Goal: Task Accomplishment & Management: Use online tool/utility

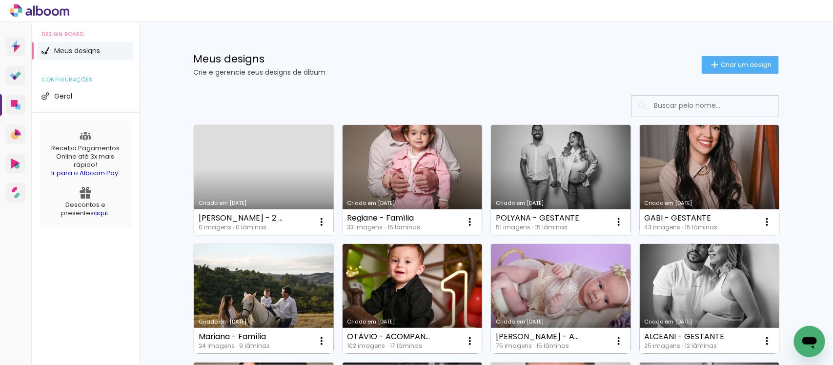
click at [272, 175] on link "Criado em [DATE]" at bounding box center [264, 180] width 140 height 110
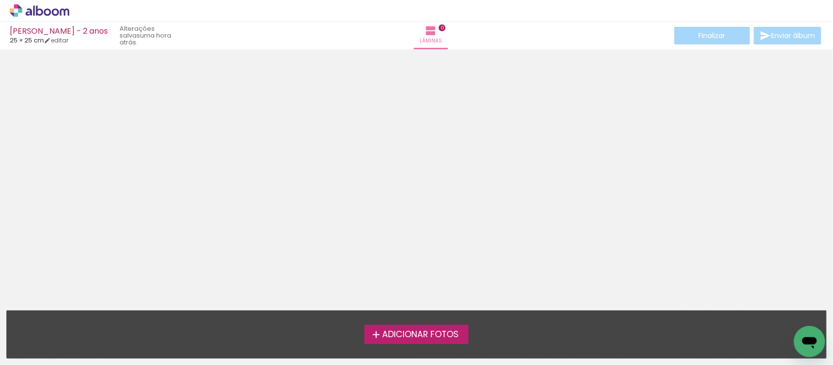
click at [429, 335] on span "Adicionar Fotos" at bounding box center [420, 334] width 77 height 9
click at [0, 0] on input "file" at bounding box center [0, 0] width 0 height 0
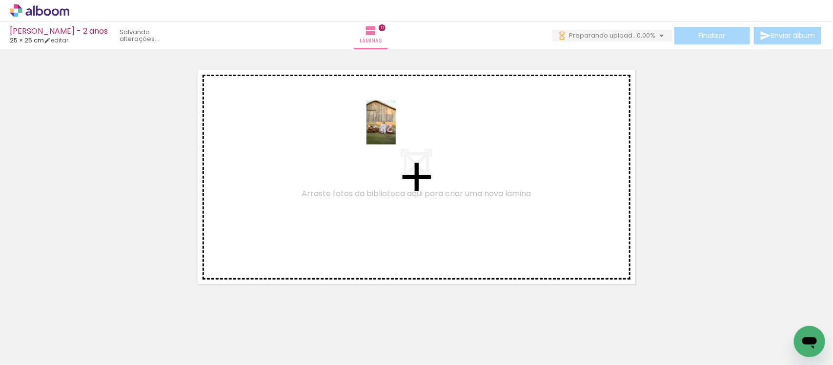
drag, startPoint x: 102, startPoint y: 336, endPoint x: 396, endPoint y: 130, distance: 359.7
click at [396, 130] on quentale-workspace at bounding box center [416, 182] width 833 height 365
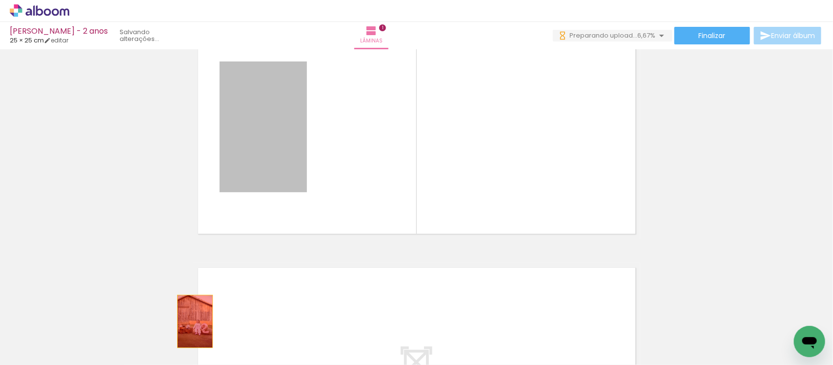
drag, startPoint x: 257, startPoint y: 106, endPoint x: 189, endPoint y: 321, distance: 225.7
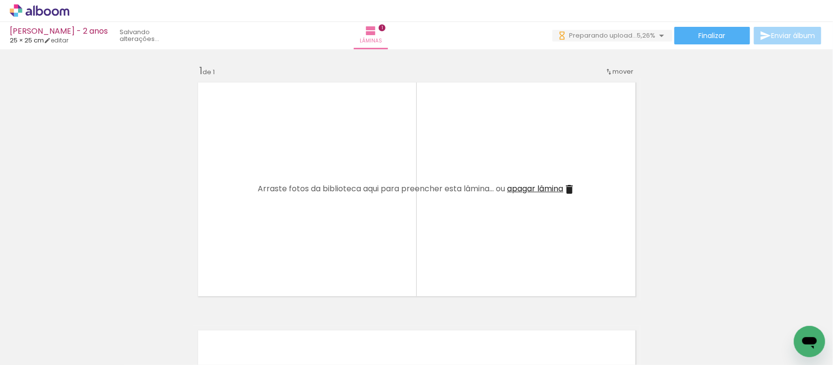
click at [59, 326] on div at bounding box center [43, 332] width 29 height 44
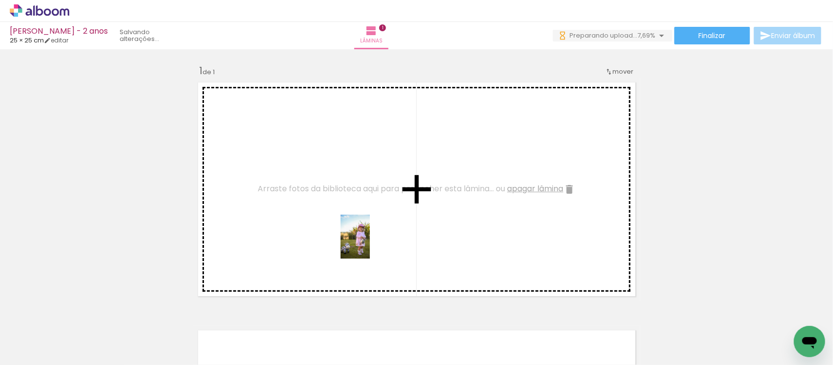
drag, startPoint x: 489, startPoint y: 326, endPoint x: 370, endPoint y: 244, distance: 144.3
click at [370, 244] on quentale-workspace at bounding box center [416, 182] width 833 height 365
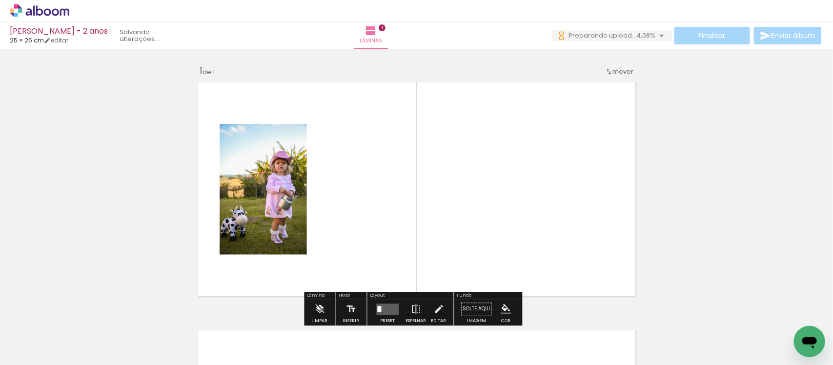
drag, startPoint x: 652, startPoint y: 332, endPoint x: 553, endPoint y: 234, distance: 139.1
click at [553, 234] on quentale-workspace at bounding box center [416, 182] width 833 height 365
drag, startPoint x: 553, startPoint y: 234, endPoint x: 664, endPoint y: 280, distance: 120.2
click at [664, 280] on div "Inserir lâmina 1 de 1" at bounding box center [416, 301] width 833 height 496
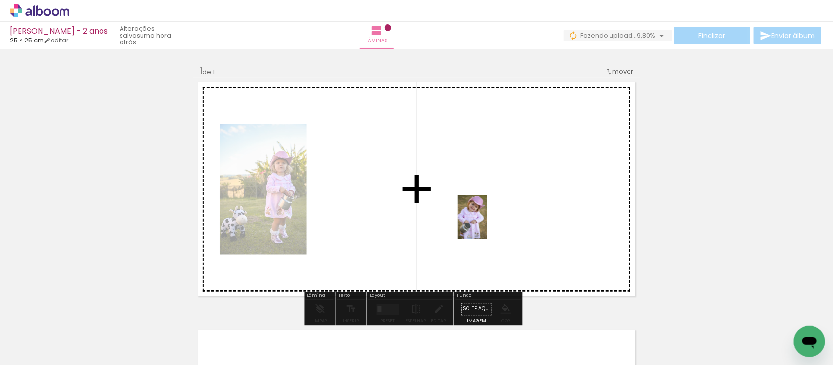
drag, startPoint x: 657, startPoint y: 338, endPoint x: 487, endPoint y: 223, distance: 205.6
click at [487, 223] on quentale-workspace at bounding box center [416, 182] width 833 height 365
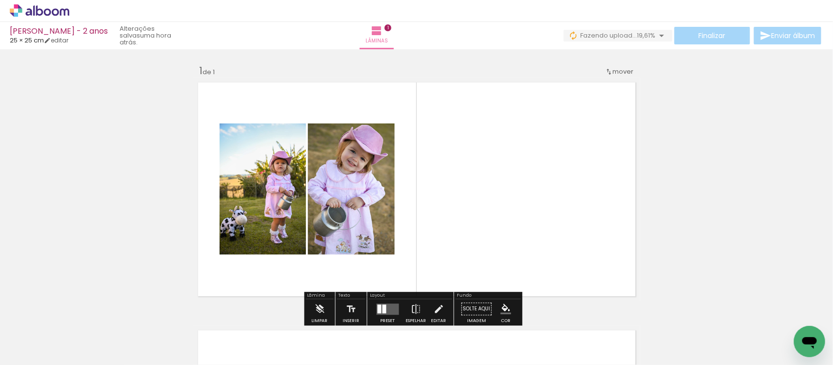
click at [164, 132] on div "Inserir lâmina 1 de 1" at bounding box center [416, 301] width 833 height 496
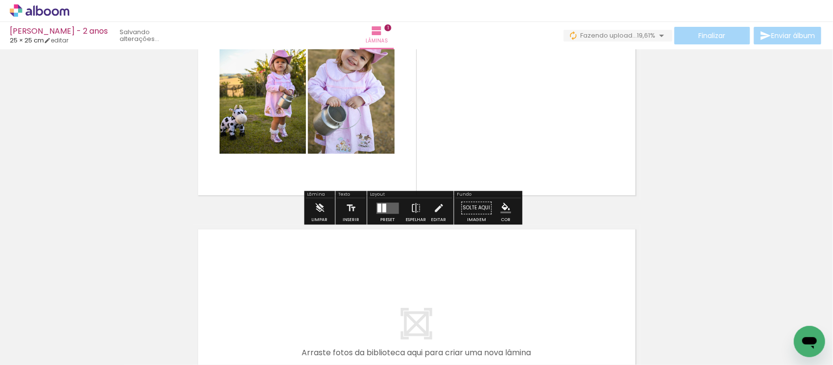
scroll to position [118, 0]
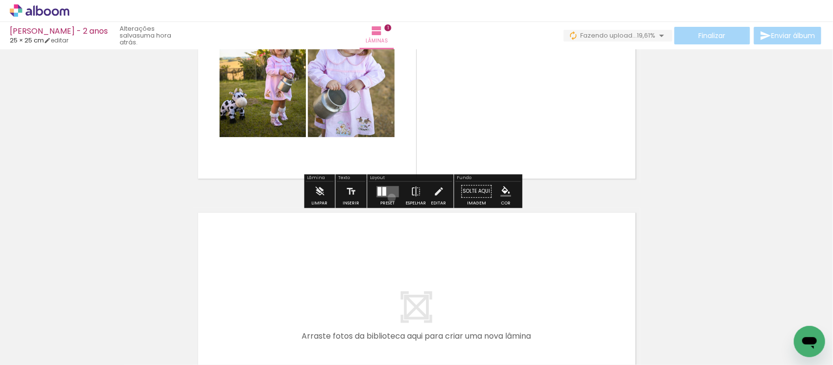
click at [390, 198] on div at bounding box center [388, 192] width 26 height 20
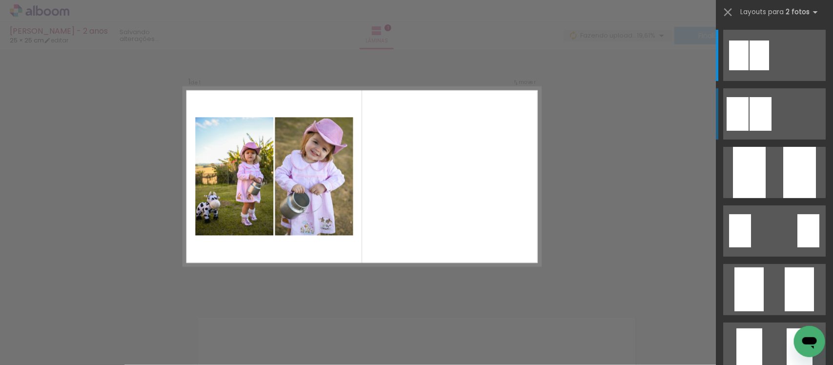
scroll to position [12, 0]
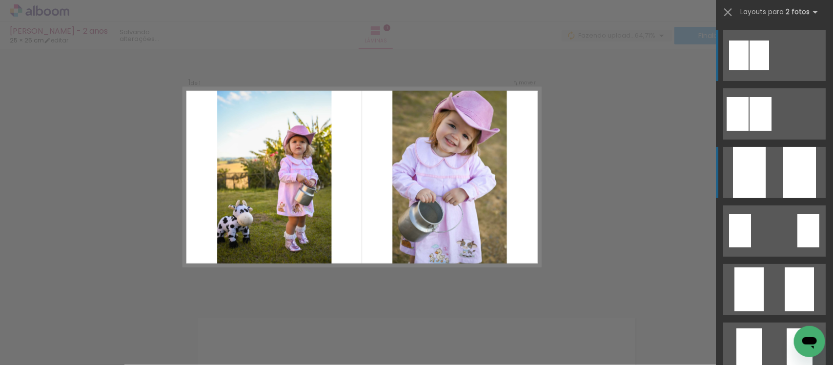
click at [776, 81] on quentale-layouter at bounding box center [774, 55] width 103 height 51
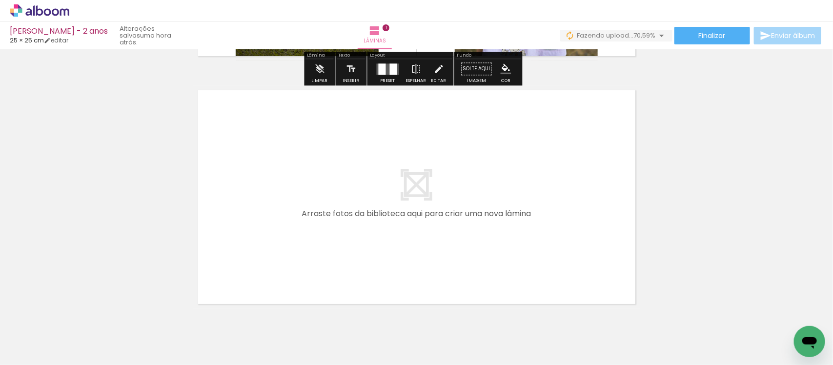
scroll to position [241, 0]
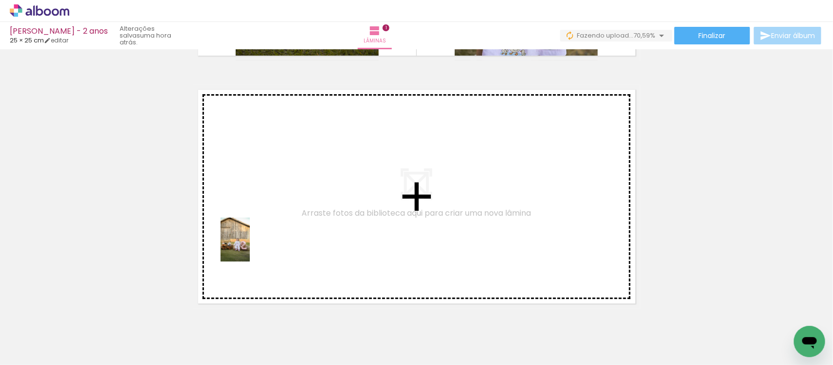
drag, startPoint x: 98, startPoint y: 327, endPoint x: 250, endPoint y: 247, distance: 171.6
click at [250, 247] on quentale-workspace at bounding box center [416, 182] width 833 height 365
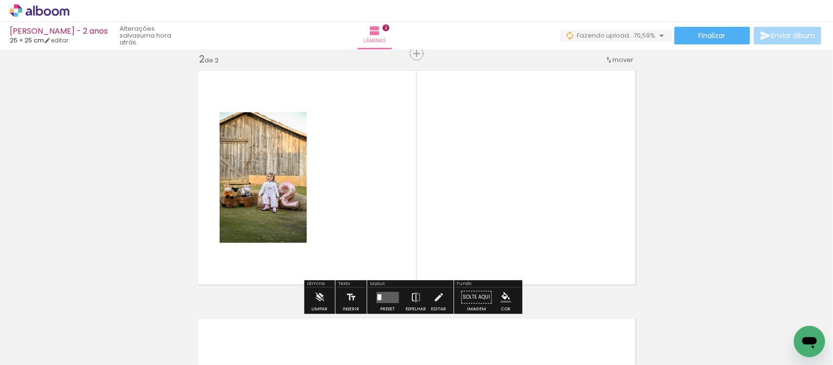
scroll to position [260, 0]
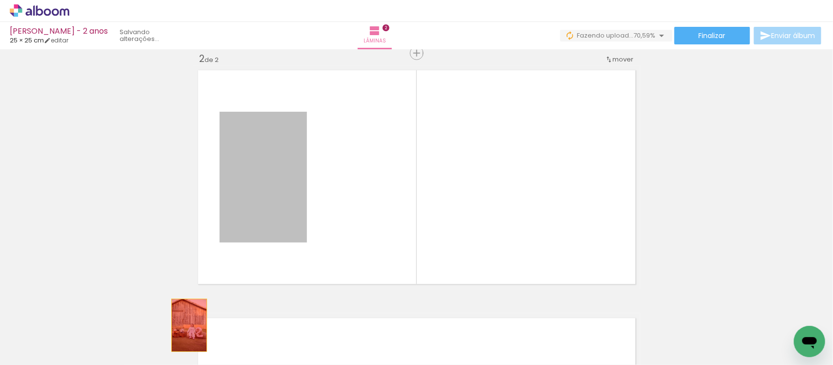
drag, startPoint x: 268, startPoint y: 220, endPoint x: 185, endPoint y: 325, distance: 134.8
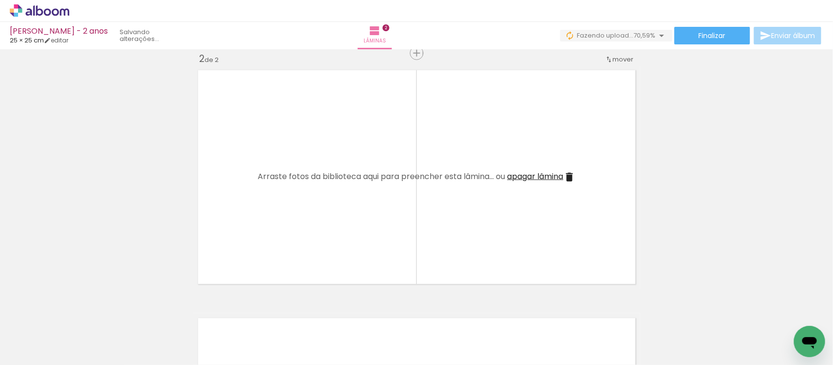
drag, startPoint x: 323, startPoint y: 329, endPoint x: 281, endPoint y: 205, distance: 129.8
drag, startPoint x: 281, startPoint y: 205, endPoint x: 247, endPoint y: 269, distance: 71.8
click at [247, 269] on quentale-layouter at bounding box center [416, 177] width 447 height 224
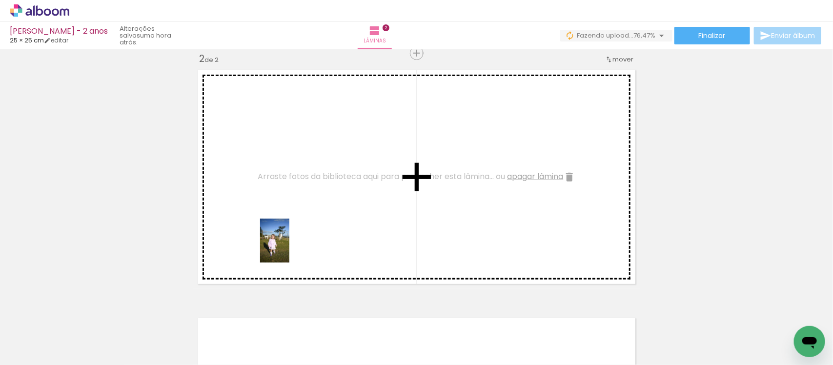
drag, startPoint x: 315, startPoint y: 343, endPoint x: 289, endPoint y: 247, distance: 99.1
click at [289, 247] on quentale-workspace at bounding box center [416, 182] width 833 height 365
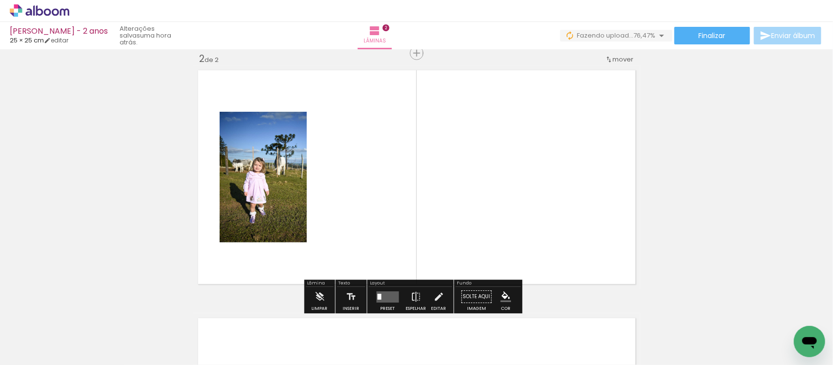
drag, startPoint x: 379, startPoint y: 332, endPoint x: 355, endPoint y: 201, distance: 133.1
drag, startPoint x: 355, startPoint y: 201, endPoint x: 333, endPoint y: 218, distance: 27.4
click at [333, 218] on quentale-layouter at bounding box center [416, 177] width 447 height 224
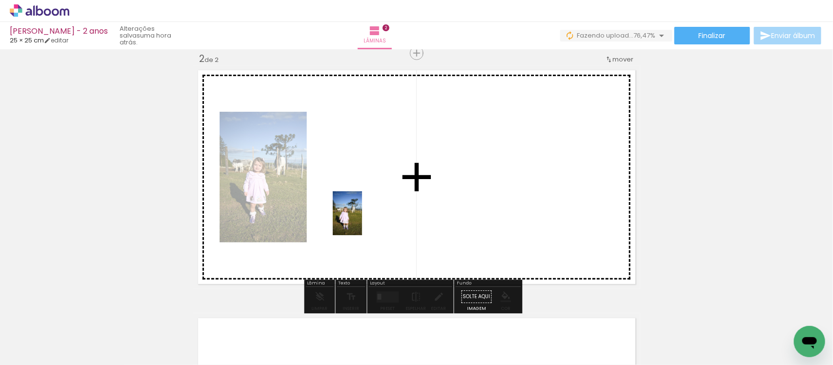
drag, startPoint x: 371, startPoint y: 344, endPoint x: 362, endPoint y: 221, distance: 123.8
click at [362, 221] on quentale-workspace at bounding box center [416, 182] width 833 height 365
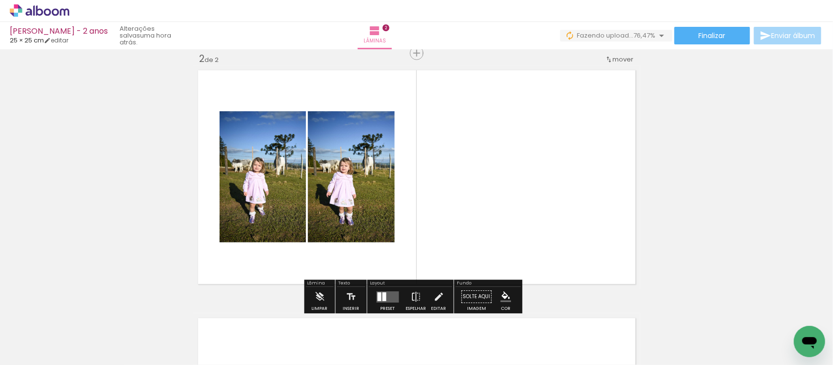
drag, startPoint x: 426, startPoint y: 325, endPoint x: 446, endPoint y: 179, distance: 147.7
drag, startPoint x: 446, startPoint y: 179, endPoint x: 426, endPoint y: 218, distance: 43.9
click at [426, 218] on quentale-layouter at bounding box center [416, 177] width 447 height 224
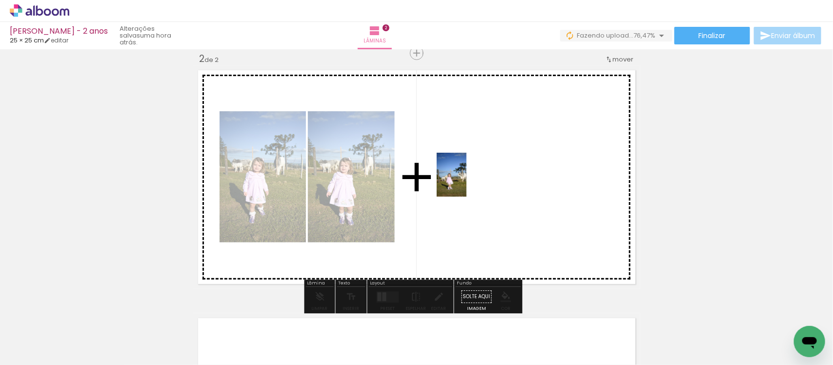
drag, startPoint x: 433, startPoint y: 334, endPoint x: 466, endPoint y: 182, distance: 156.2
click at [466, 182] on quentale-workspace at bounding box center [416, 182] width 833 height 365
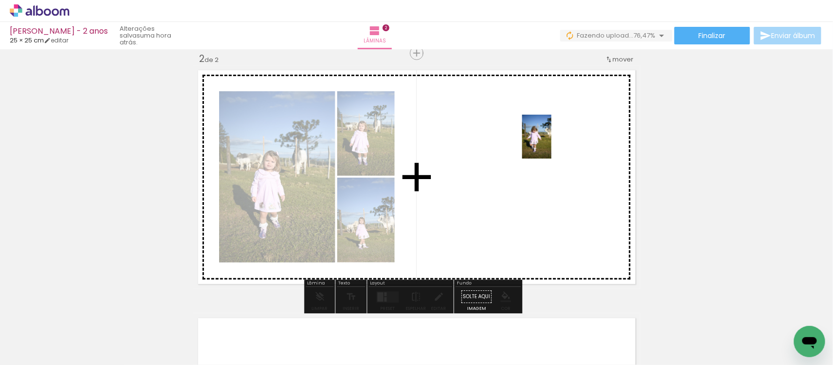
drag, startPoint x: 481, startPoint y: 339, endPoint x: 552, endPoint y: 144, distance: 207.5
click at [552, 144] on quentale-workspace at bounding box center [416, 182] width 833 height 365
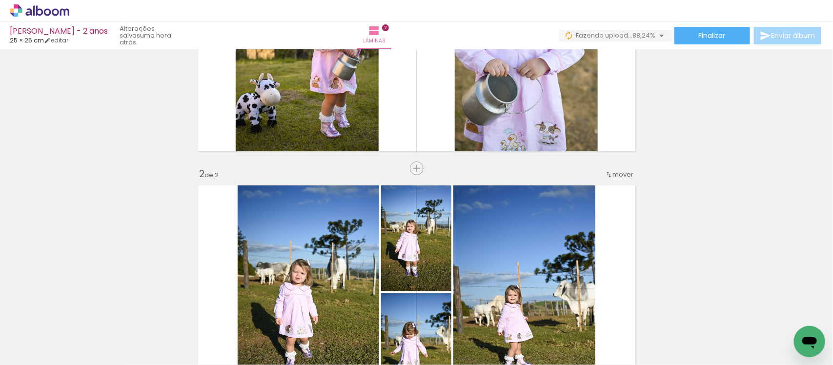
scroll to position [20, 0]
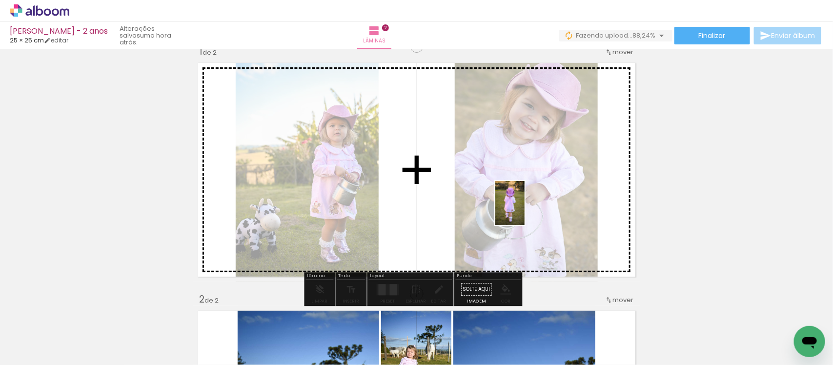
drag, startPoint x: 586, startPoint y: 326, endPoint x: 525, endPoint y: 209, distance: 131.9
click at [525, 209] on quentale-workspace at bounding box center [416, 182] width 833 height 365
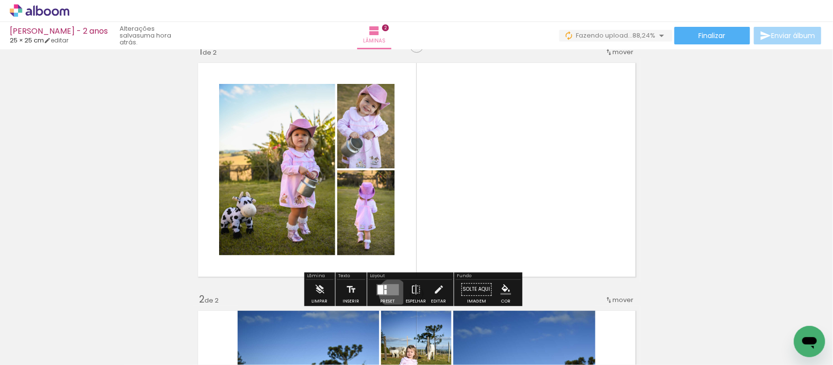
click at [391, 293] on quentale-layouter at bounding box center [388, 289] width 22 height 11
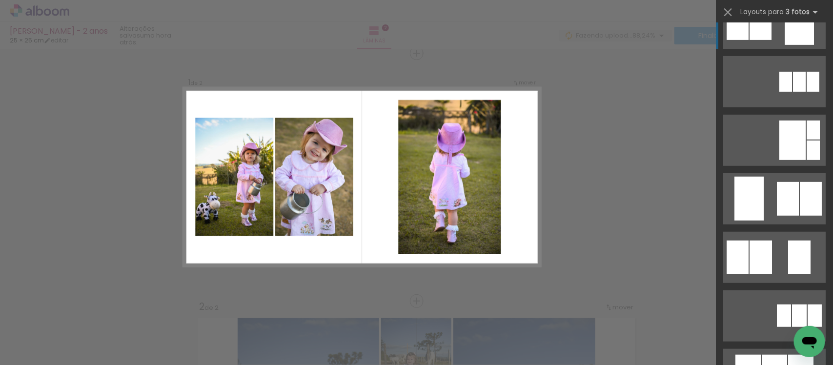
scroll to position [208, 0]
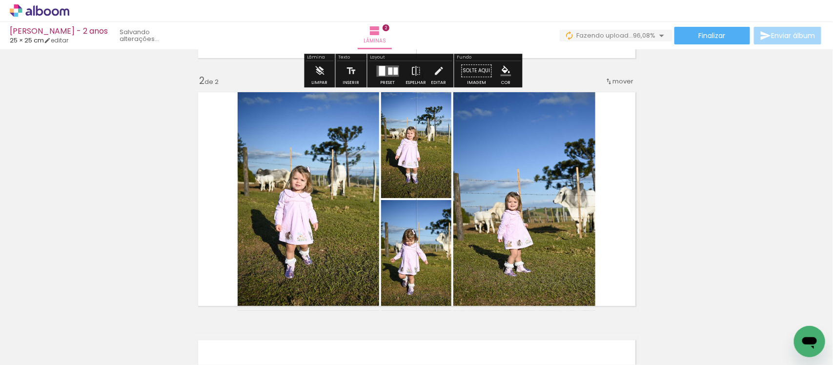
scroll to position [267, 0]
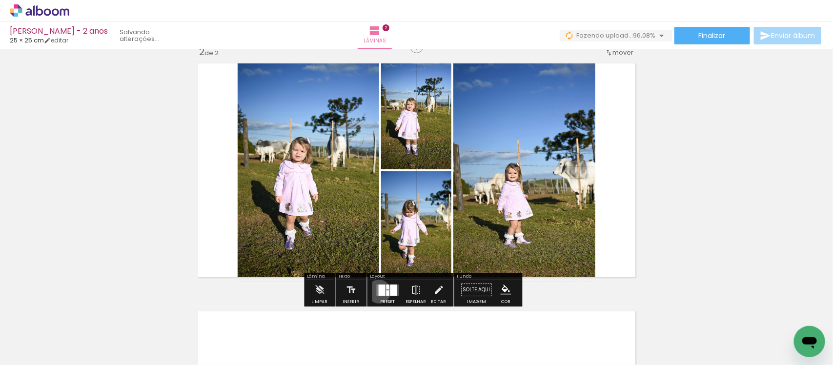
click at [379, 291] on div at bounding box center [382, 290] width 7 height 11
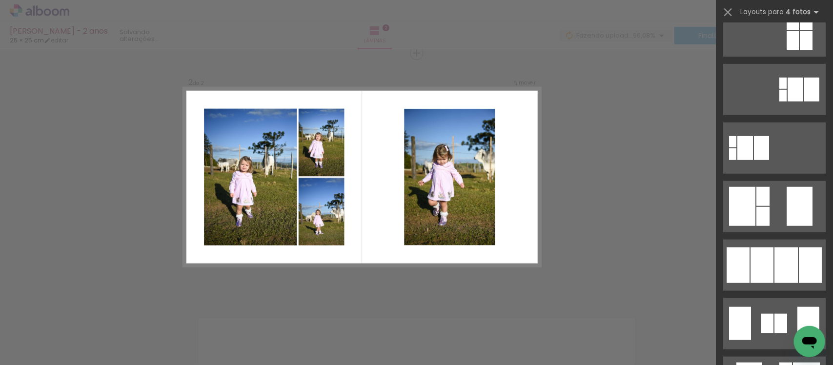
scroll to position [260, 0]
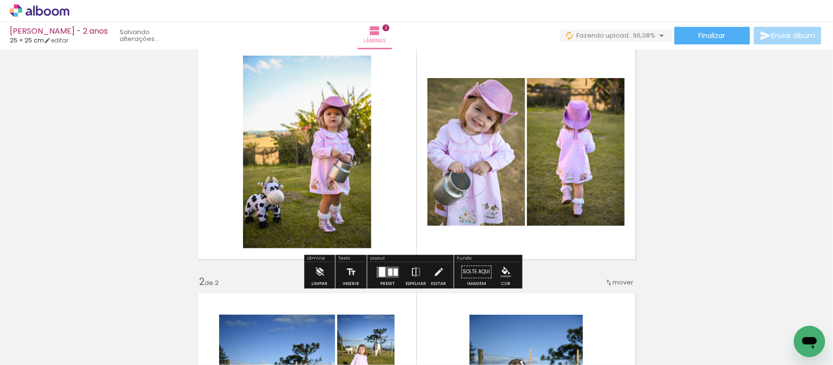
scroll to position [38, 0]
click at [381, 271] on div at bounding box center [382, 272] width 6 height 10
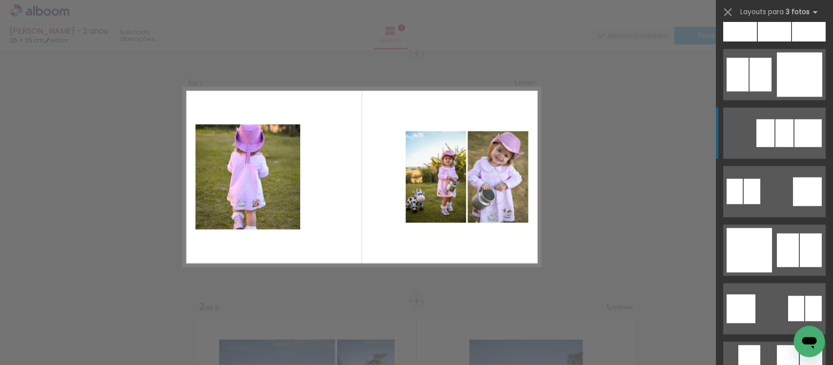
scroll to position [977, 0]
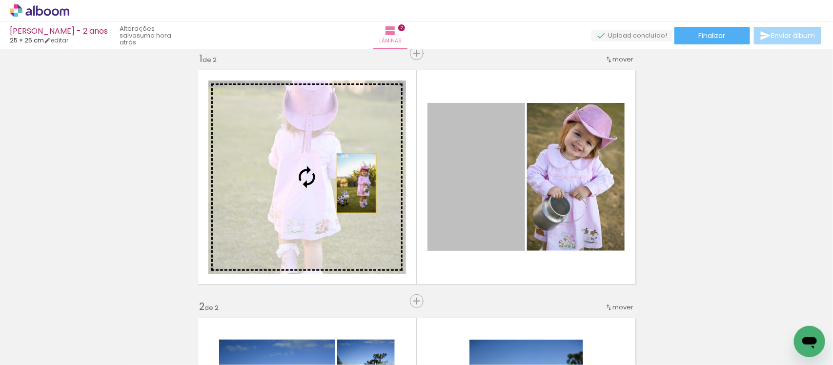
drag, startPoint x: 465, startPoint y: 179, endPoint x: 352, endPoint y: 183, distance: 112.8
click at [0, 0] on slot at bounding box center [0, 0] width 0 height 0
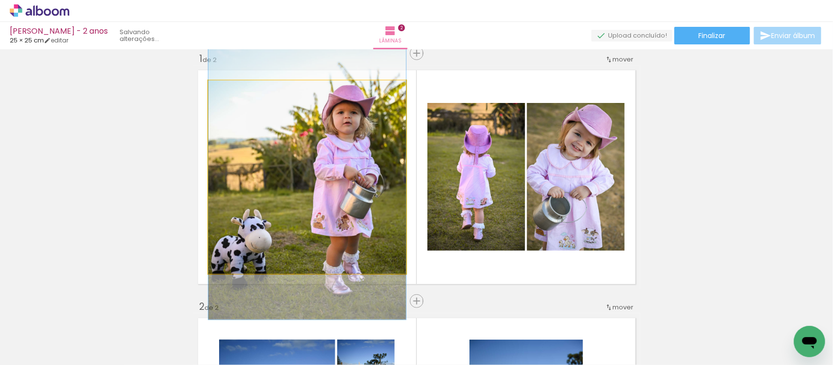
drag, startPoint x: 298, startPoint y: 169, endPoint x: 298, endPoint y: 164, distance: 5.9
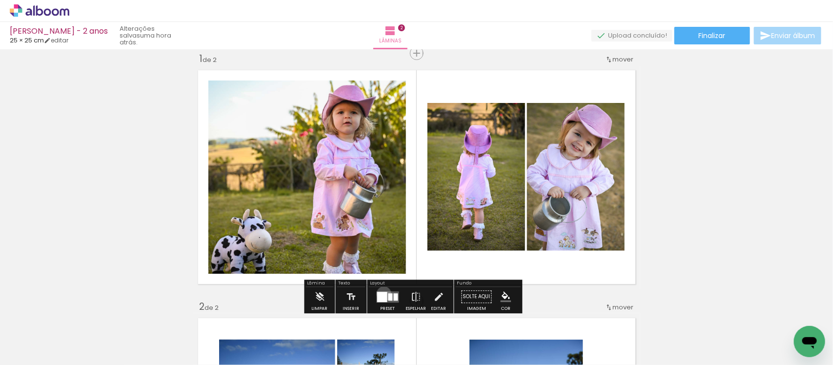
click at [382, 294] on div at bounding box center [382, 297] width 10 height 10
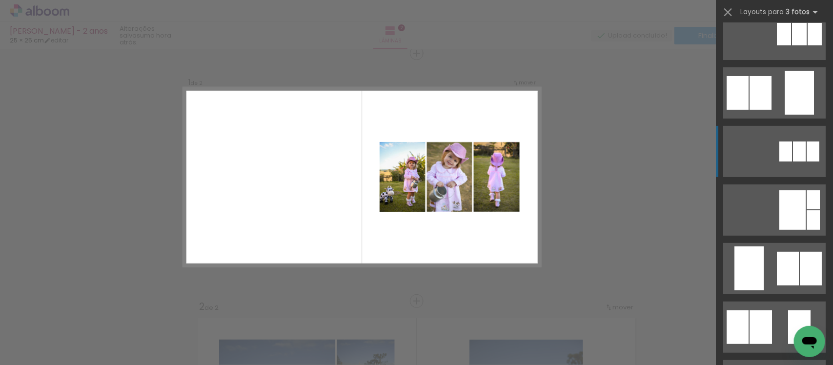
scroll to position [139, 0]
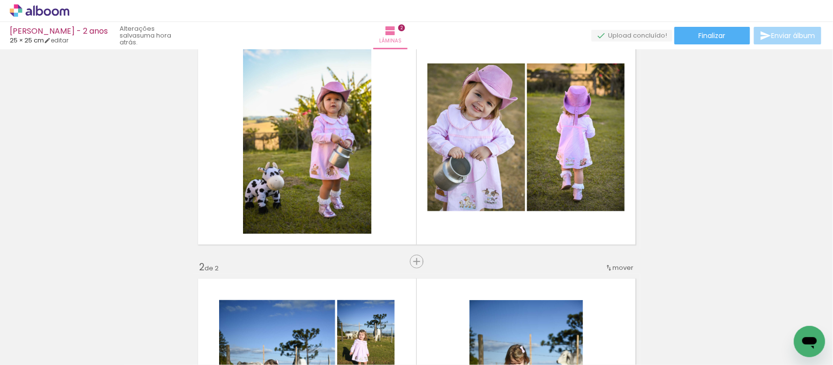
scroll to position [38, 0]
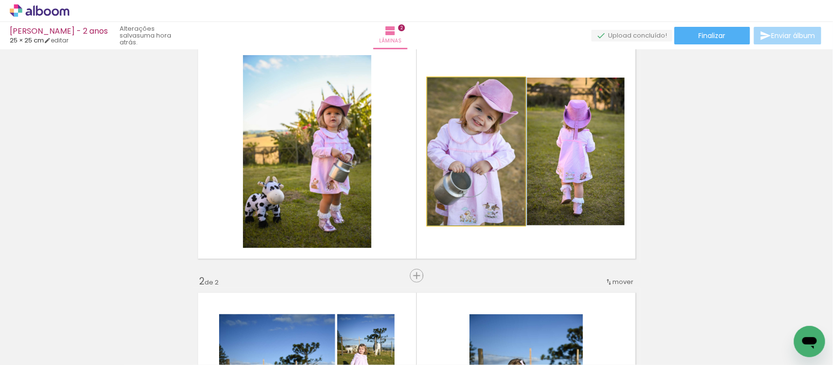
drag, startPoint x: 476, startPoint y: 150, endPoint x: 481, endPoint y: 149, distance: 5.6
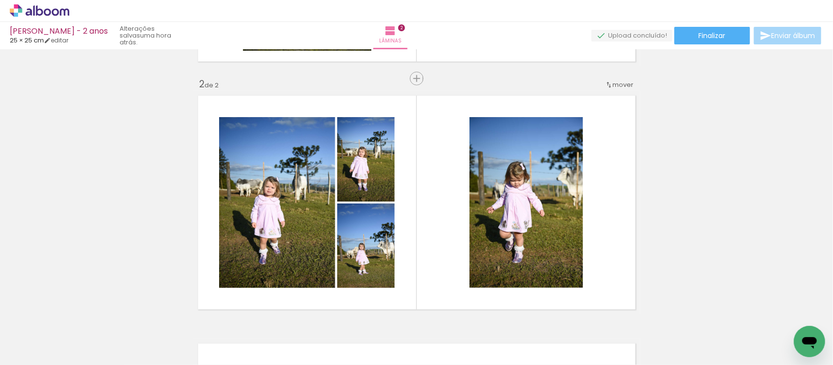
scroll to position [246, 0]
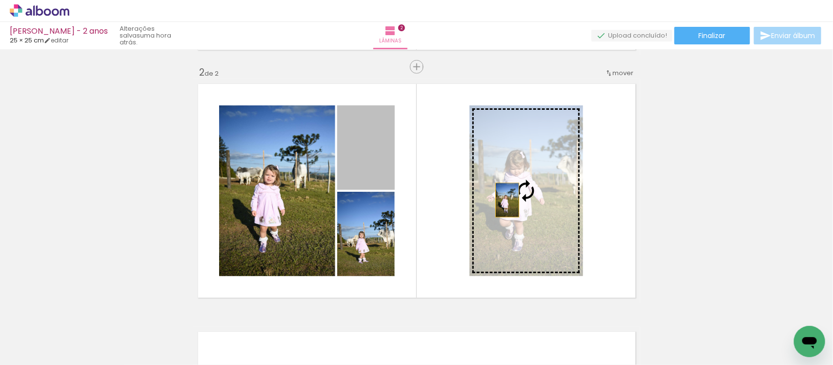
drag, startPoint x: 364, startPoint y: 165, endPoint x: 504, endPoint y: 200, distance: 144.4
click at [0, 0] on slot at bounding box center [0, 0] width 0 height 0
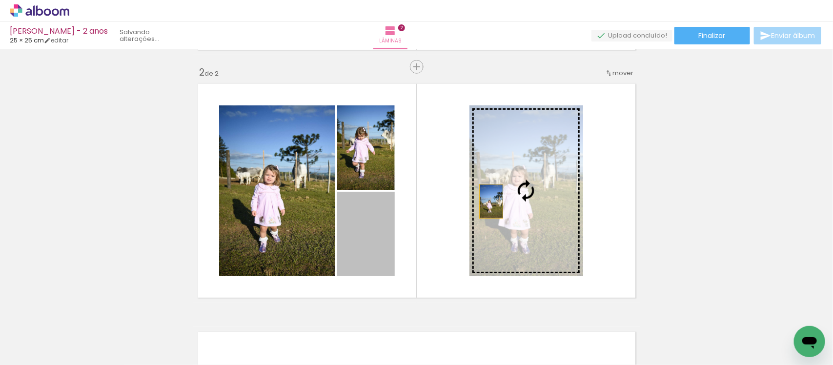
drag, startPoint x: 384, startPoint y: 232, endPoint x: 487, endPoint y: 202, distance: 107.3
click at [0, 0] on slot at bounding box center [0, 0] width 0 height 0
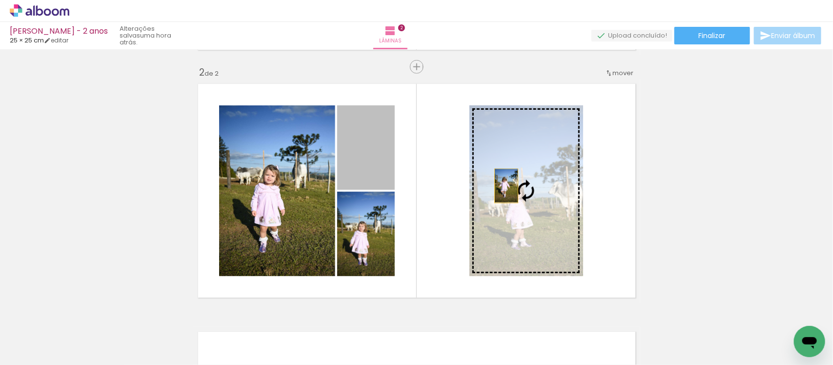
drag, startPoint x: 364, startPoint y: 156, endPoint x: 513, endPoint y: 193, distance: 153.0
click at [0, 0] on slot at bounding box center [0, 0] width 0 height 0
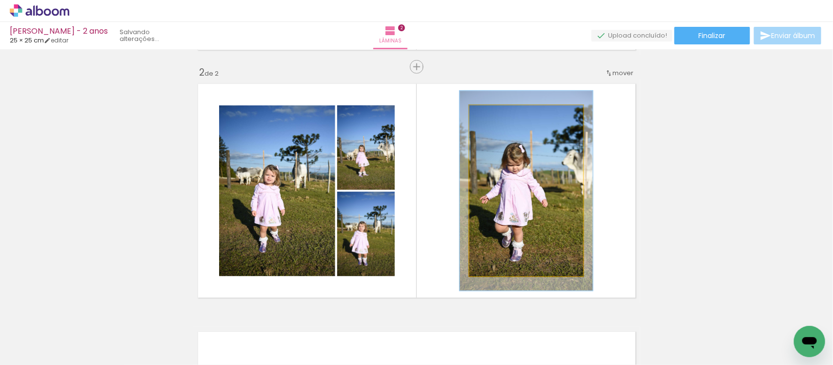
drag, startPoint x: 491, startPoint y: 118, endPoint x: 497, endPoint y: 117, distance: 5.9
type paper-slider "117"
click at [497, 117] on div at bounding box center [498, 116] width 16 height 16
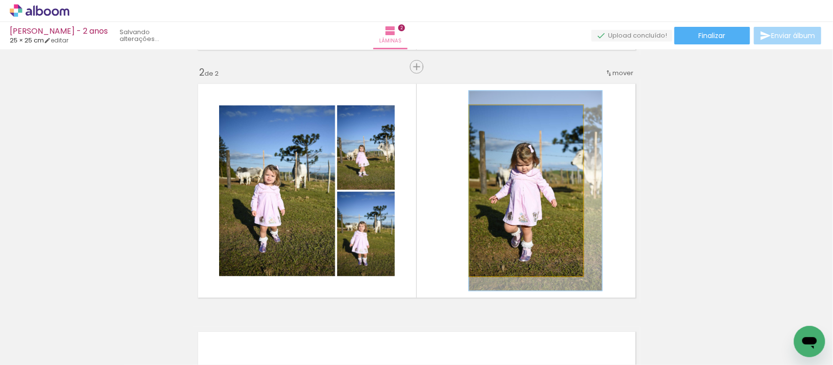
drag, startPoint x: 519, startPoint y: 189, endPoint x: 538, endPoint y: 189, distance: 19.5
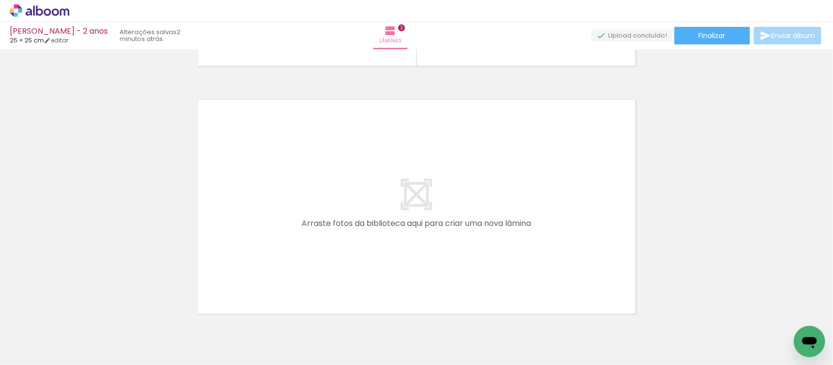
scroll to position [0, 222]
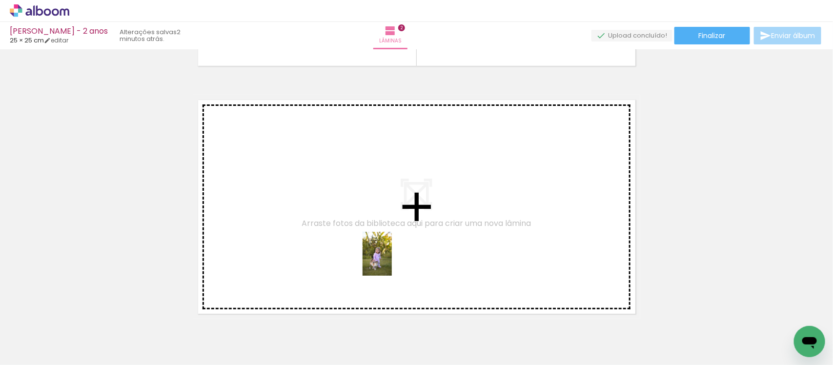
drag, startPoint x: 423, startPoint y: 332, endPoint x: 392, endPoint y: 261, distance: 77.8
click at [392, 261] on quentale-workspace at bounding box center [416, 182] width 833 height 365
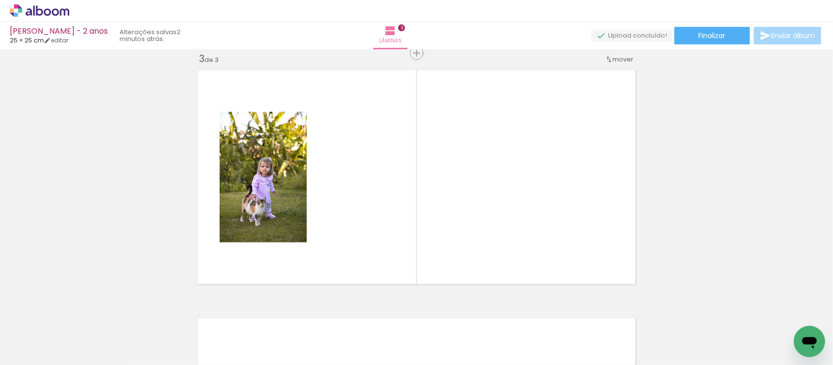
scroll to position [0, 522]
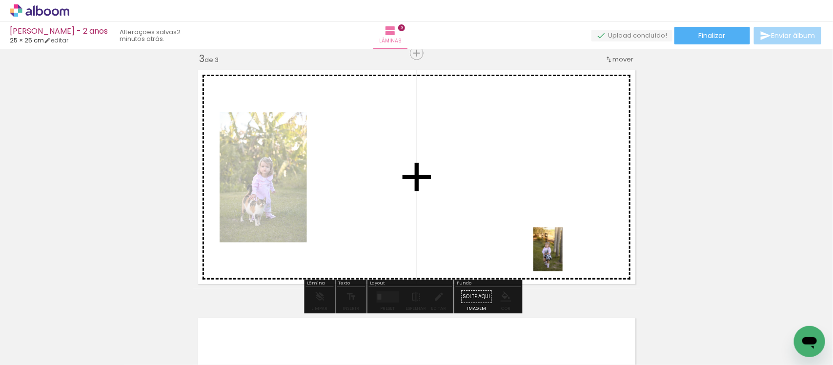
drag, startPoint x: 618, startPoint y: 334, endPoint x: 563, endPoint y: 257, distance: 95.2
click at [563, 257] on quentale-workspace at bounding box center [416, 182] width 833 height 365
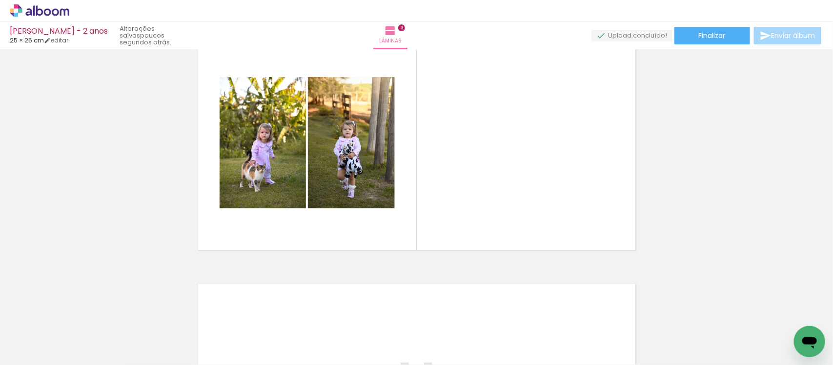
scroll to position [0, 1673]
click at [706, 352] on div at bounding box center [720, 332] width 29 height 44
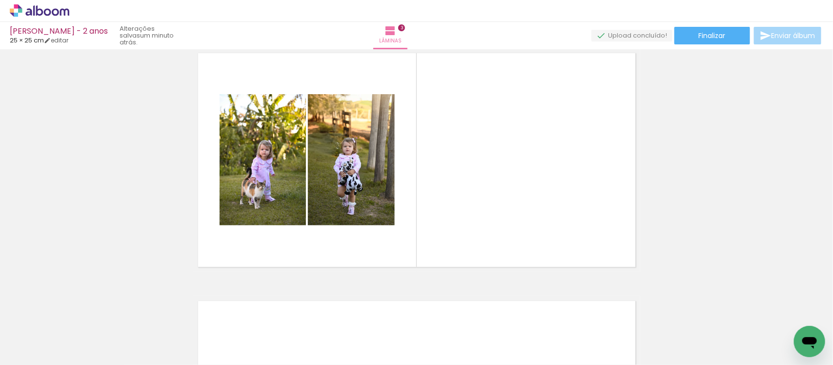
scroll to position [0, 0]
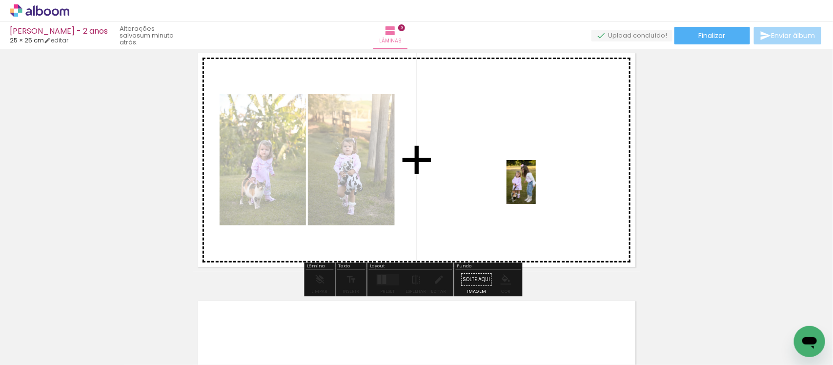
drag, startPoint x: 704, startPoint y: 332, endPoint x: 535, endPoint y: 189, distance: 221.0
click at [535, 189] on quentale-workspace at bounding box center [416, 182] width 833 height 365
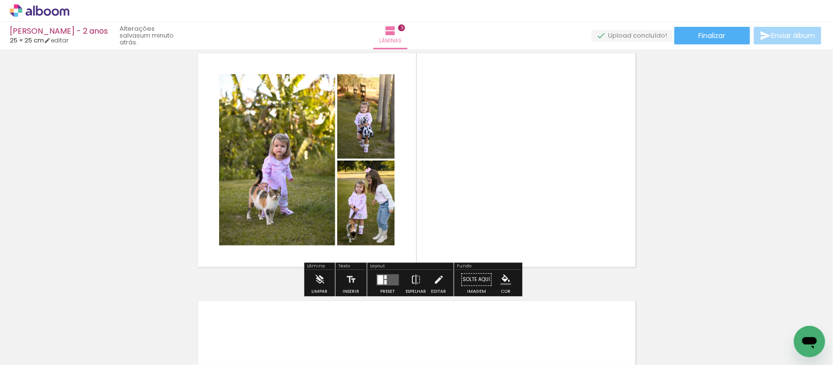
click at [390, 274] on quentale-layouter at bounding box center [388, 279] width 22 height 11
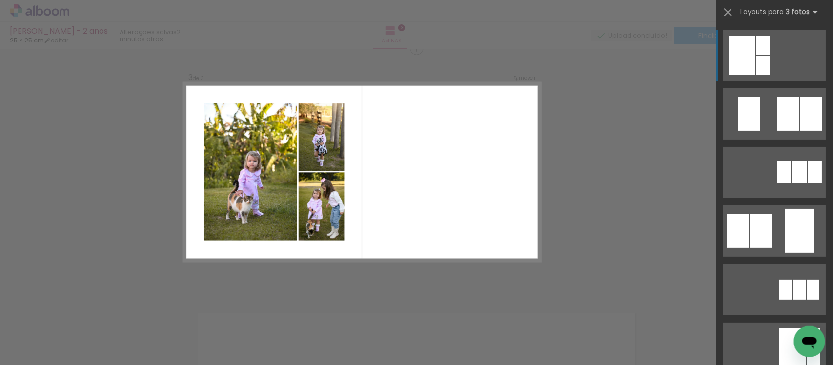
scroll to position [508, 0]
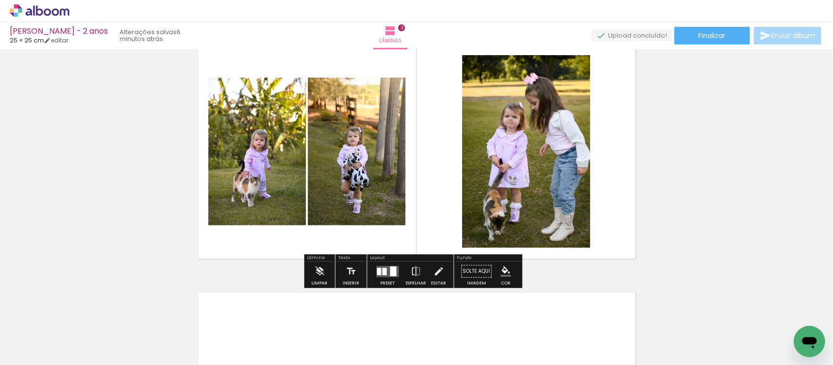
scroll to position [535, 0]
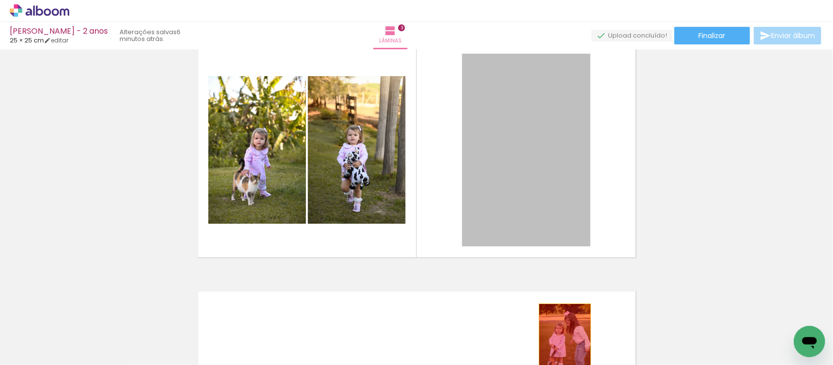
drag, startPoint x: 555, startPoint y: 152, endPoint x: 560, endPoint y: 343, distance: 190.9
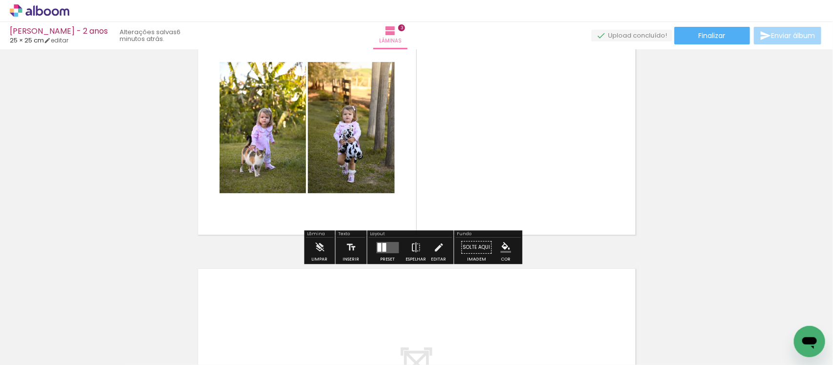
scroll to position [567, 0]
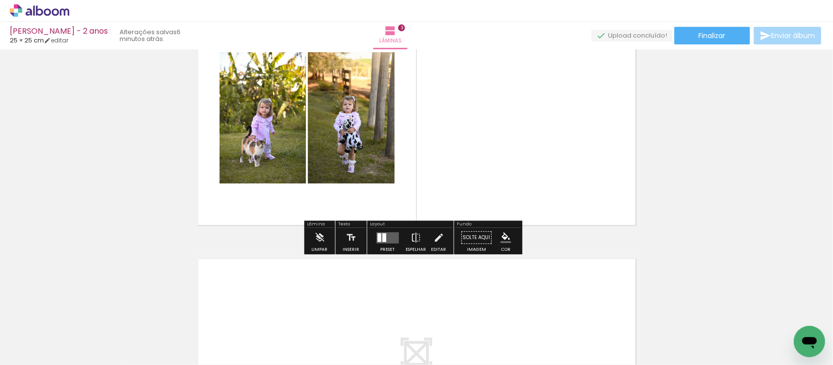
click at [383, 238] on div at bounding box center [385, 237] width 4 height 9
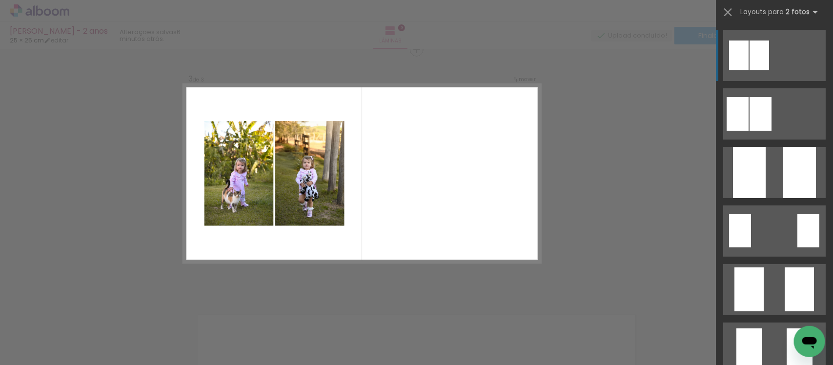
scroll to position [508, 0]
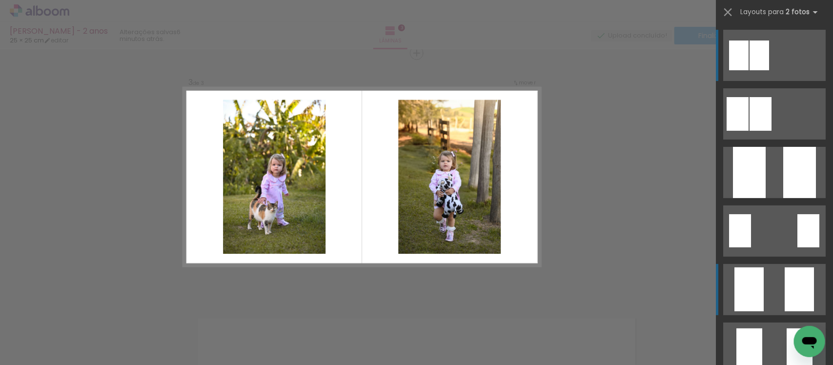
click at [773, 140] on quentale-layouter at bounding box center [774, 113] width 103 height 51
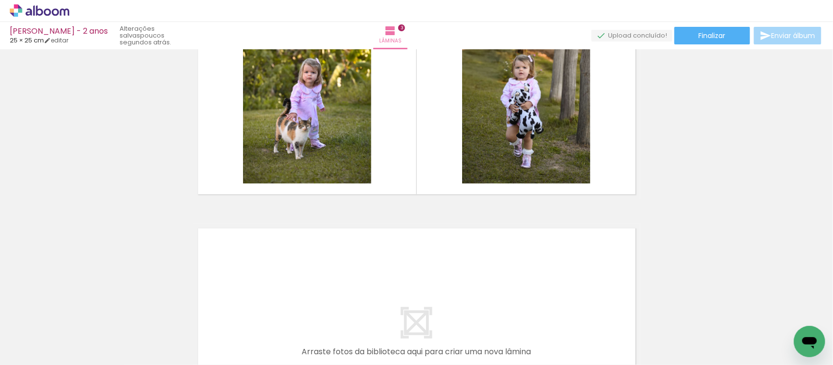
scroll to position [662, 0]
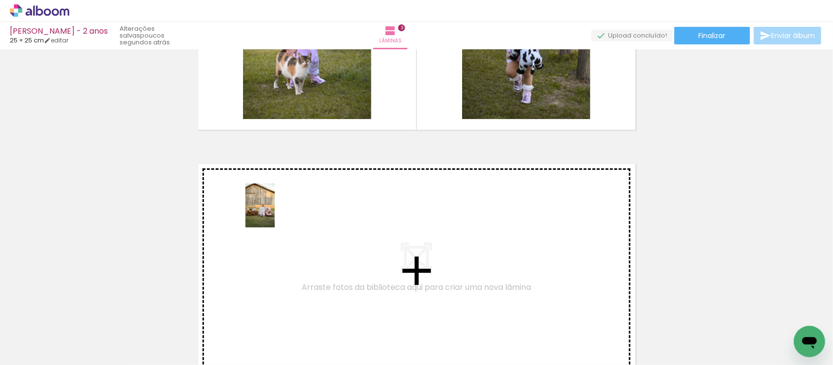
drag, startPoint x: 100, startPoint y: 329, endPoint x: 275, endPoint y: 213, distance: 209.6
click at [275, 213] on quentale-workspace at bounding box center [416, 182] width 833 height 365
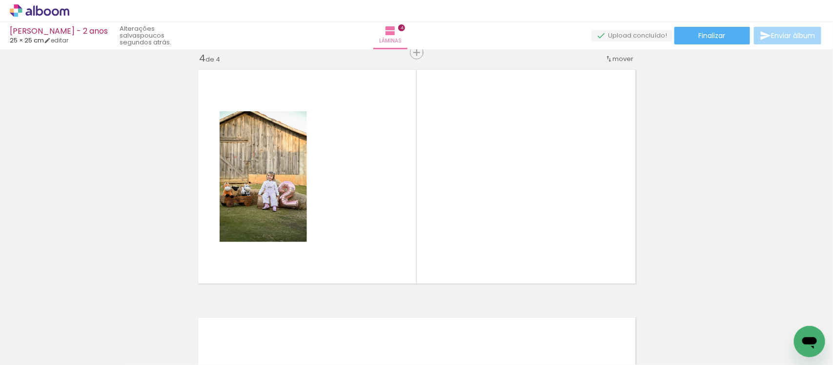
scroll to position [0, 872]
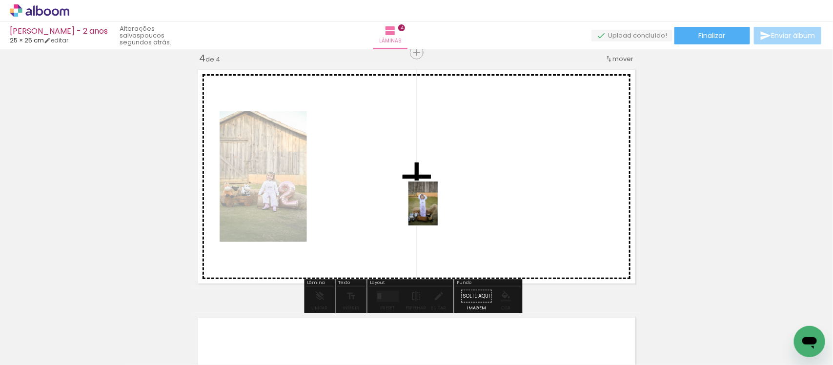
drag, startPoint x: 491, startPoint y: 335, endPoint x: 438, endPoint y: 210, distance: 136.1
click at [438, 210] on quentale-workspace at bounding box center [416, 182] width 833 height 365
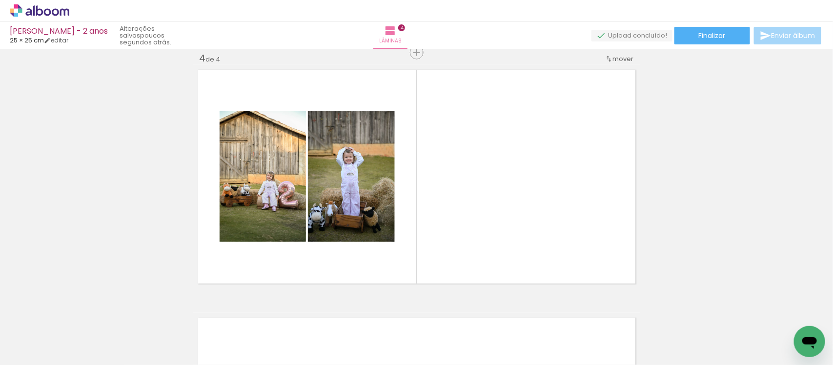
scroll to position [0, 2038]
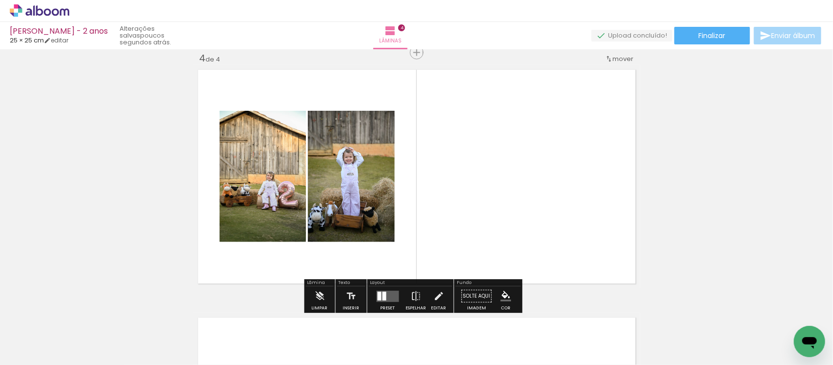
click at [383, 293] on div at bounding box center [385, 296] width 4 height 9
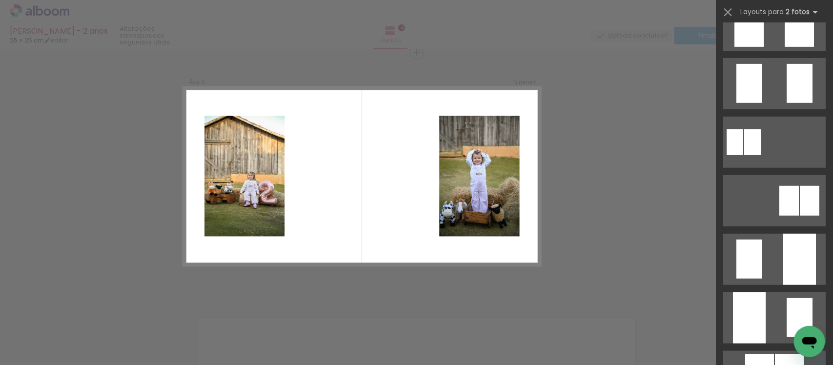
scroll to position [269, 0]
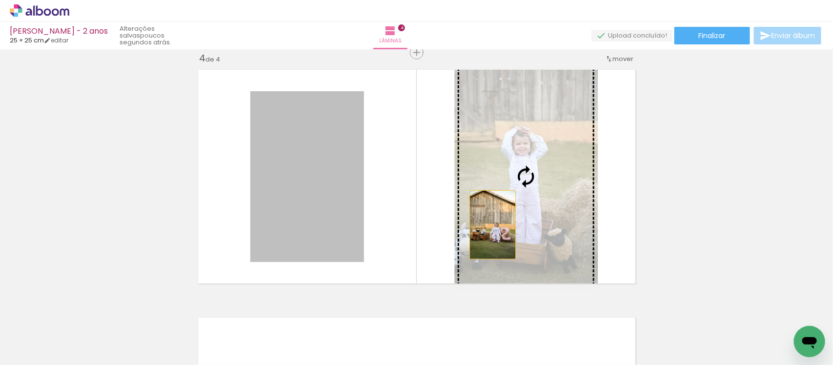
drag, startPoint x: 320, startPoint y: 227, endPoint x: 488, endPoint y: 225, distance: 167.9
click at [0, 0] on slot at bounding box center [0, 0] width 0 height 0
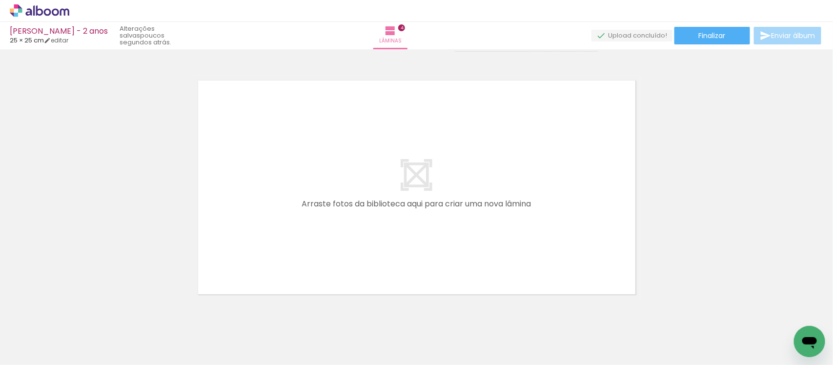
scroll to position [0, 996]
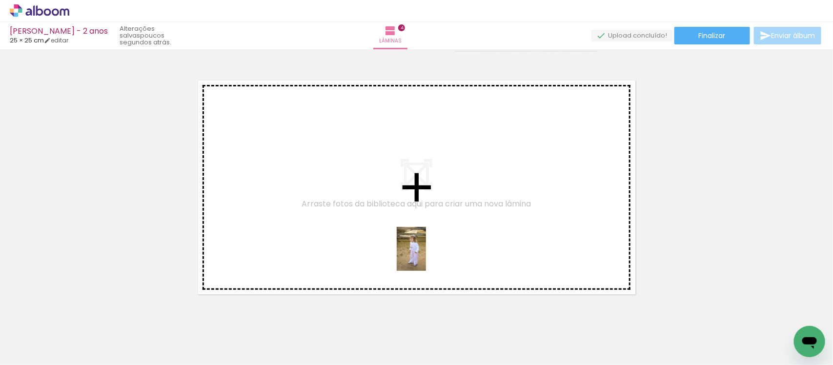
drag, startPoint x: 477, startPoint y: 339, endPoint x: 426, endPoint y: 255, distance: 98.4
click at [426, 255] on quentale-workspace at bounding box center [416, 182] width 833 height 365
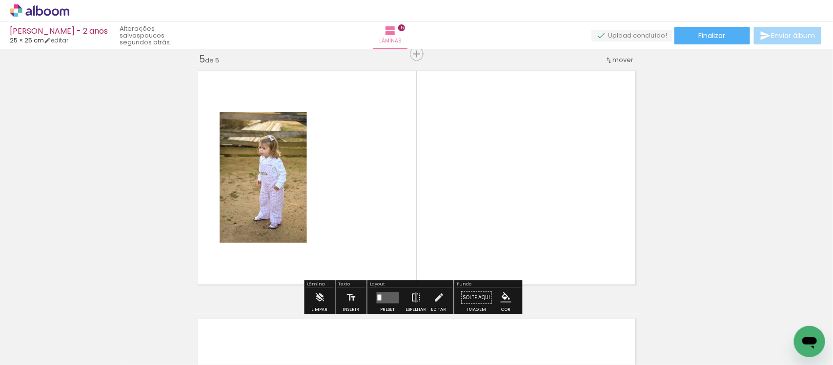
scroll to position [1004, 0]
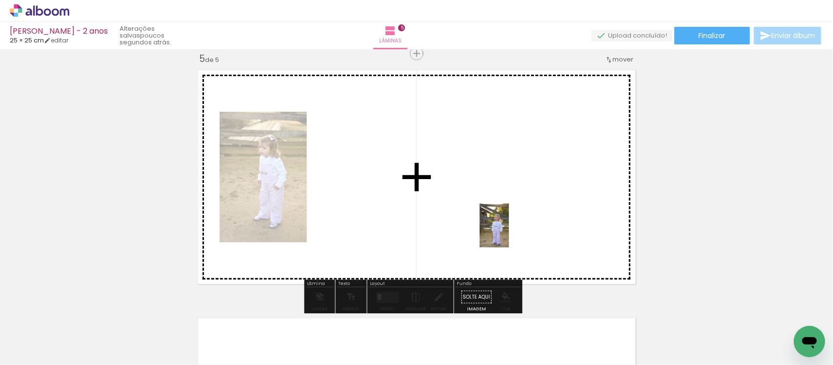
drag, startPoint x: 532, startPoint y: 329, endPoint x: 509, endPoint y: 233, distance: 99.3
click at [509, 233] on quentale-workspace at bounding box center [416, 182] width 833 height 365
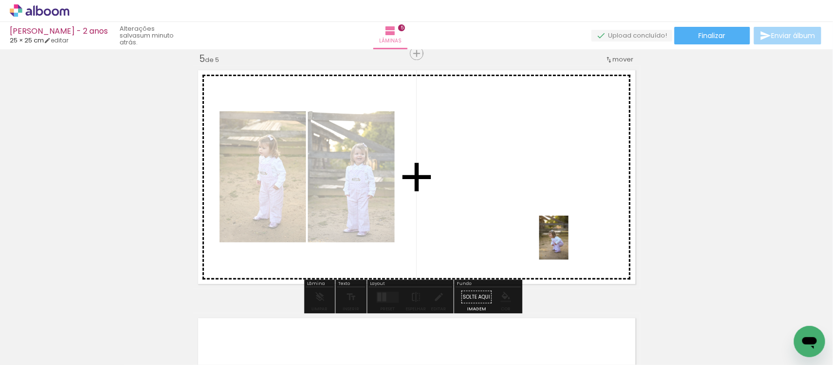
drag, startPoint x: 588, startPoint y: 333, endPoint x: 565, endPoint y: 233, distance: 102.7
click at [565, 233] on quentale-workspace at bounding box center [416, 182] width 833 height 365
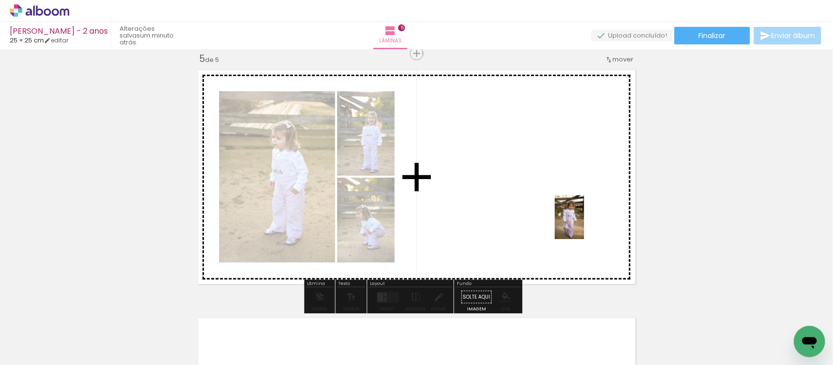
drag, startPoint x: 645, startPoint y: 332, endPoint x: 577, endPoint y: 220, distance: 131.6
click at [577, 220] on quentale-workspace at bounding box center [416, 182] width 833 height 365
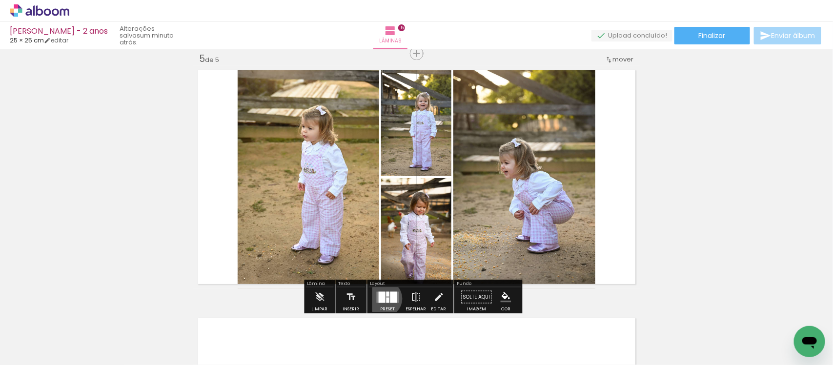
click at [382, 298] on div at bounding box center [382, 296] width 7 height 11
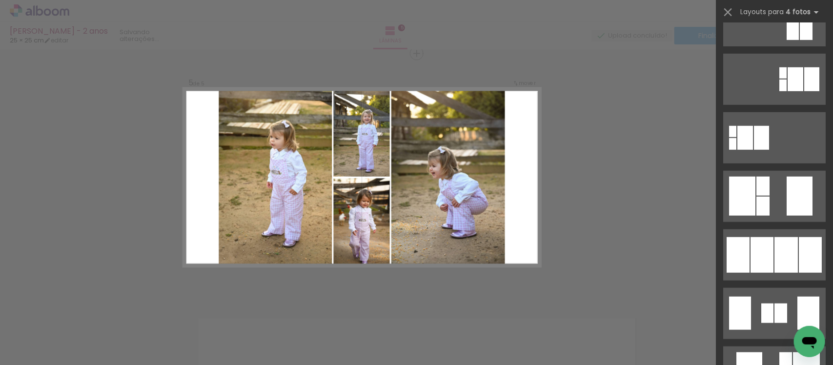
scroll to position [0, 0]
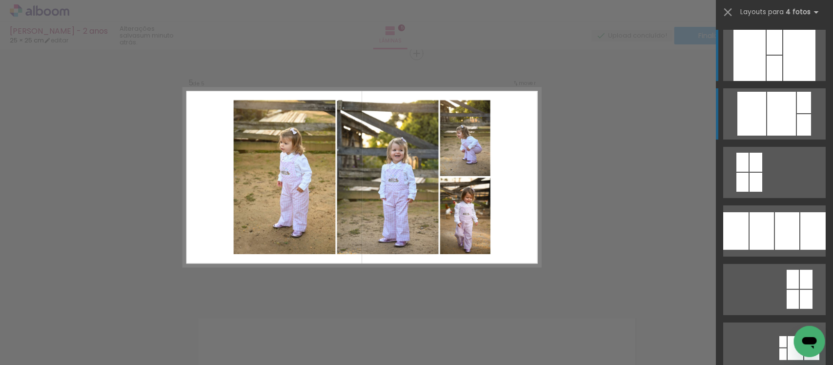
click at [775, 103] on div at bounding box center [781, 114] width 29 height 44
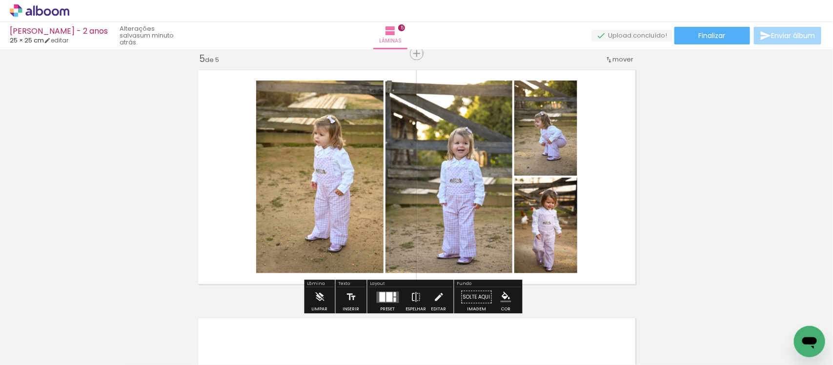
click at [387, 293] on div at bounding box center [390, 297] width 6 height 10
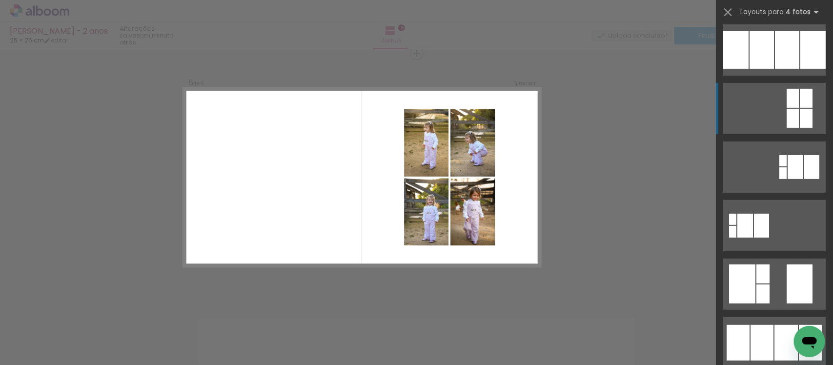
scroll to position [188, 0]
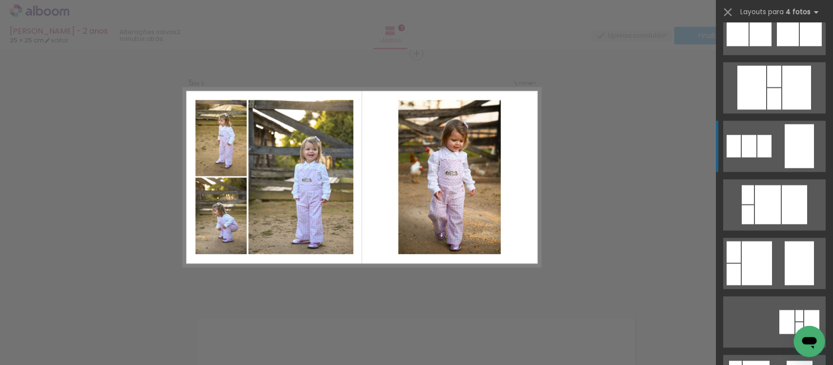
scroll to position [677, 0]
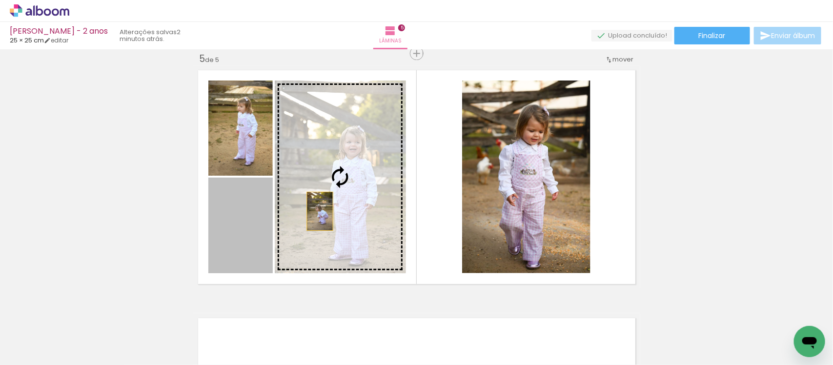
drag, startPoint x: 237, startPoint y: 218, endPoint x: 315, endPoint y: 210, distance: 78.4
click at [0, 0] on slot at bounding box center [0, 0] width 0 height 0
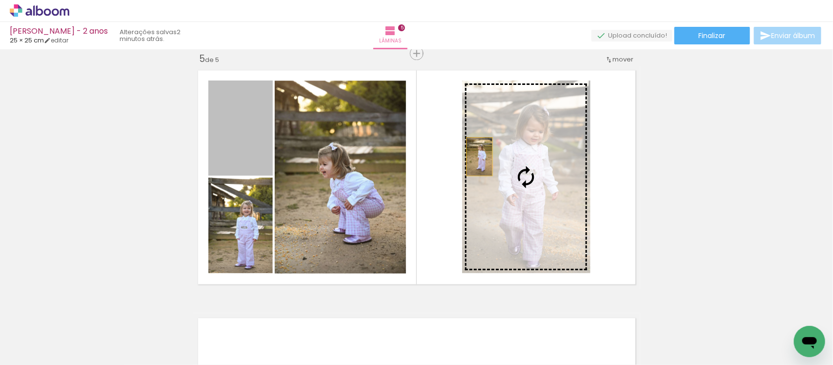
drag, startPoint x: 226, startPoint y: 130, endPoint x: 477, endPoint y: 156, distance: 252.3
click at [0, 0] on slot at bounding box center [0, 0] width 0 height 0
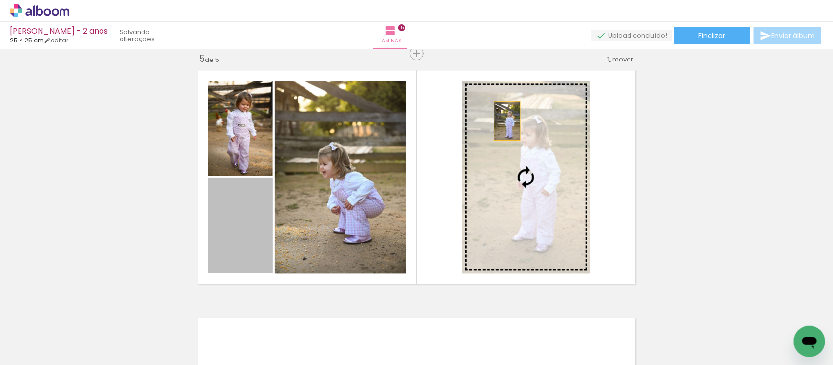
drag, startPoint x: 253, startPoint y: 216, endPoint x: 503, endPoint y: 121, distance: 267.4
click at [0, 0] on slot at bounding box center [0, 0] width 0 height 0
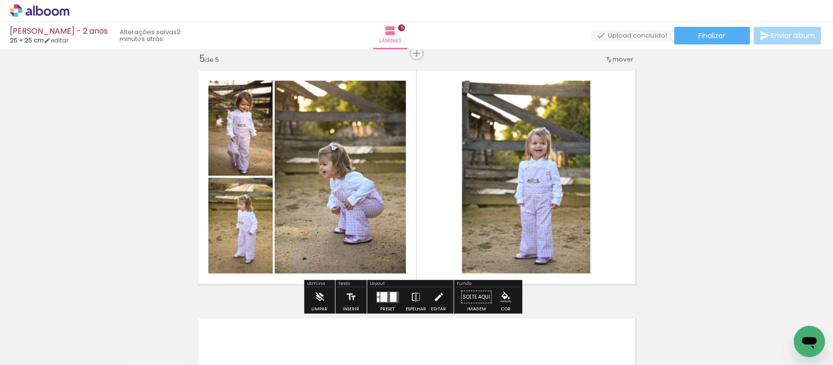
drag, startPoint x: 237, startPoint y: 126, endPoint x: 343, endPoint y: 150, distance: 109.1
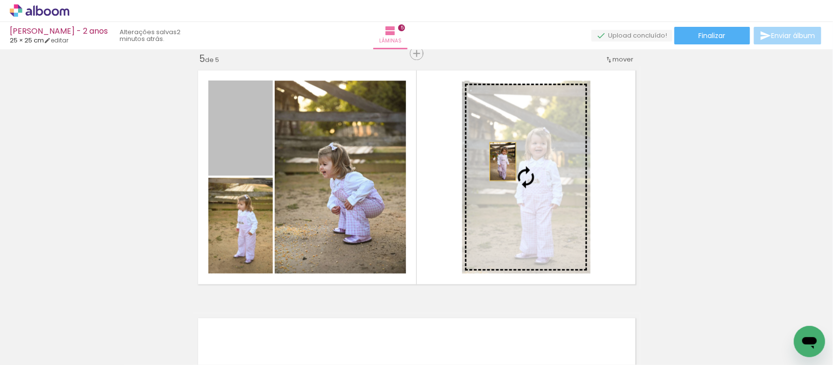
drag, startPoint x: 343, startPoint y: 150, endPoint x: 499, endPoint y: 161, distance: 156.6
click at [0, 0] on slot at bounding box center [0, 0] width 0 height 0
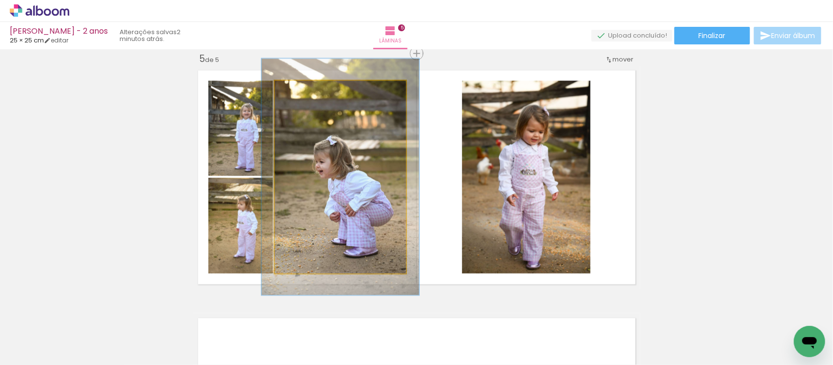
drag, startPoint x: 294, startPoint y: 93, endPoint x: 301, endPoint y: 93, distance: 6.8
type paper-slider "120"
click at [301, 93] on div at bounding box center [304, 90] width 9 height 9
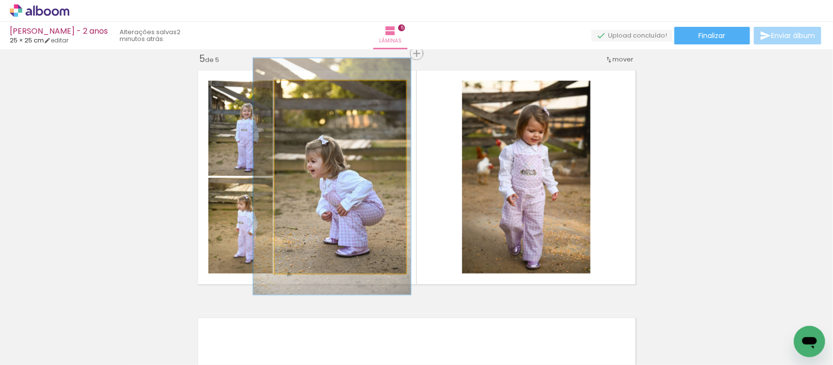
drag, startPoint x: 351, startPoint y: 149, endPoint x: 343, endPoint y: 149, distance: 8.3
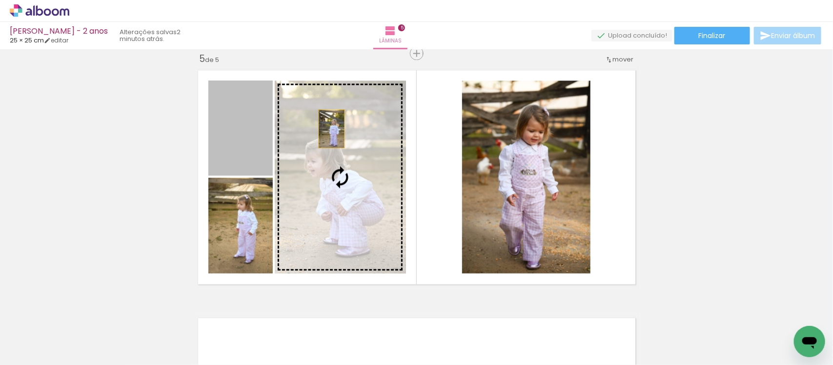
drag, startPoint x: 243, startPoint y: 115, endPoint x: 330, endPoint y: 129, distance: 88.5
click at [0, 0] on slot at bounding box center [0, 0] width 0 height 0
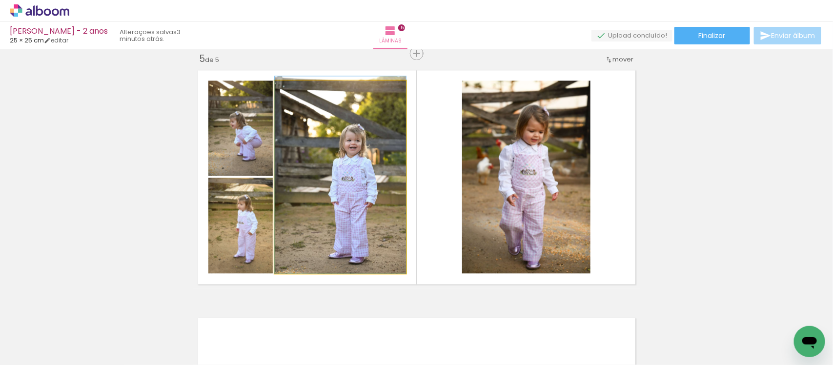
drag, startPoint x: 337, startPoint y: 181, endPoint x: 311, endPoint y: 176, distance: 25.8
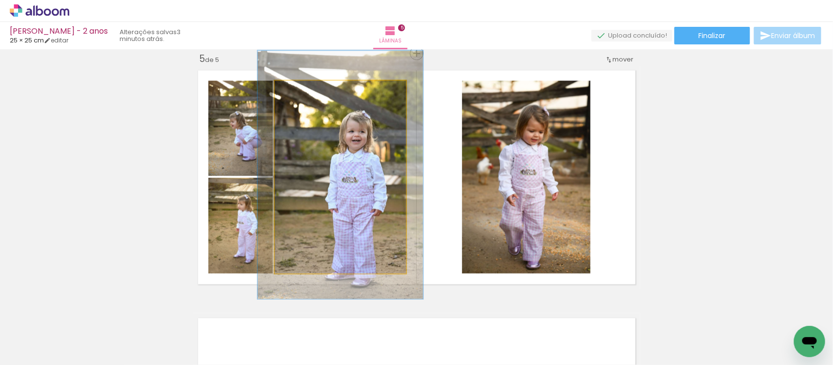
drag, startPoint x: 295, startPoint y: 91, endPoint x: 304, endPoint y: 91, distance: 8.8
type paper-slider "126"
click at [304, 91] on div at bounding box center [306, 90] width 9 height 9
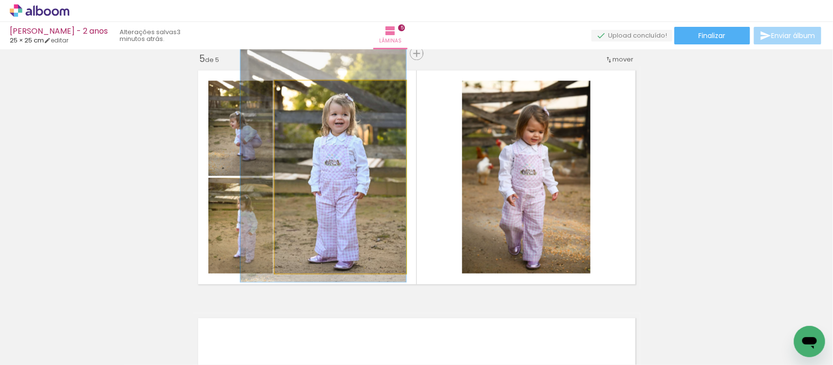
drag, startPoint x: 372, startPoint y: 189, endPoint x: 345, endPoint y: 172, distance: 32.2
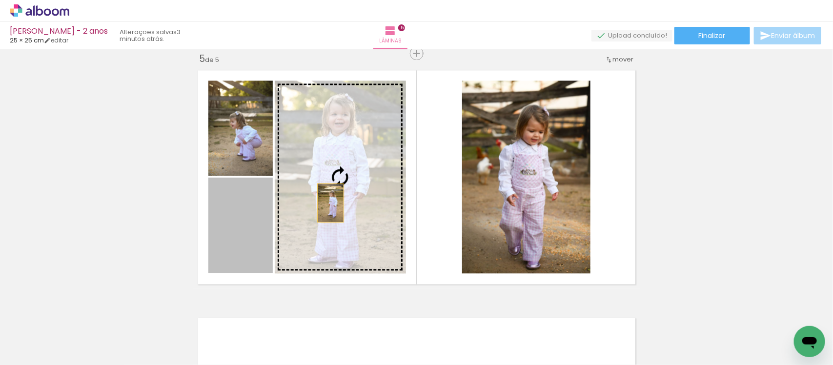
drag, startPoint x: 245, startPoint y: 227, endPoint x: 328, endPoint y: 203, distance: 86.6
click at [0, 0] on slot at bounding box center [0, 0] width 0 height 0
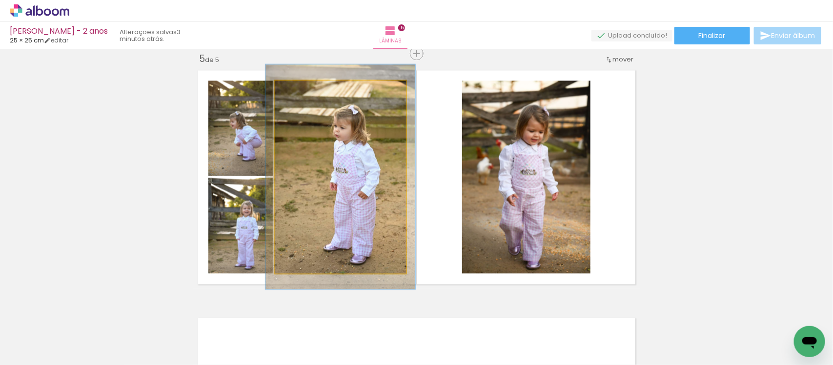
drag, startPoint x: 293, startPoint y: 89, endPoint x: 299, endPoint y: 89, distance: 5.4
type paper-slider "116"
click at [299, 89] on div at bounding box center [302, 90] width 9 height 9
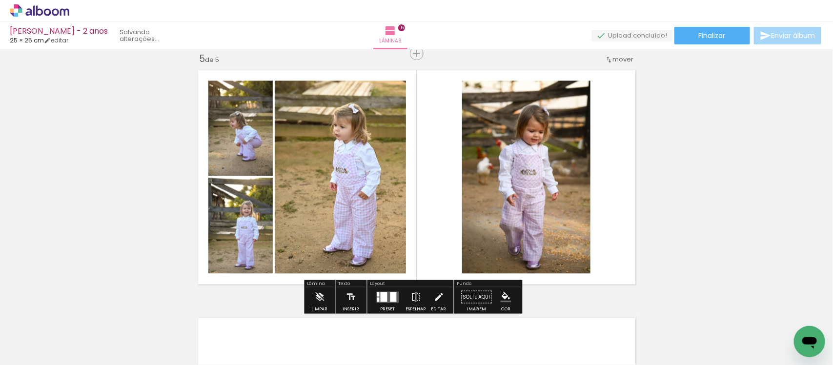
drag, startPoint x: 359, startPoint y: 149, endPoint x: 337, endPoint y: 149, distance: 22.5
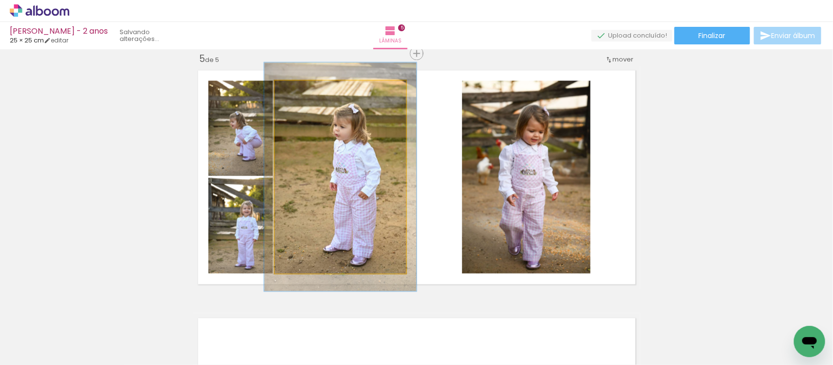
drag, startPoint x: 337, startPoint y: 149, endPoint x: 326, endPoint y: 133, distance: 19.0
click at [326, 133] on quentale-photo at bounding box center [340, 177] width 131 height 193
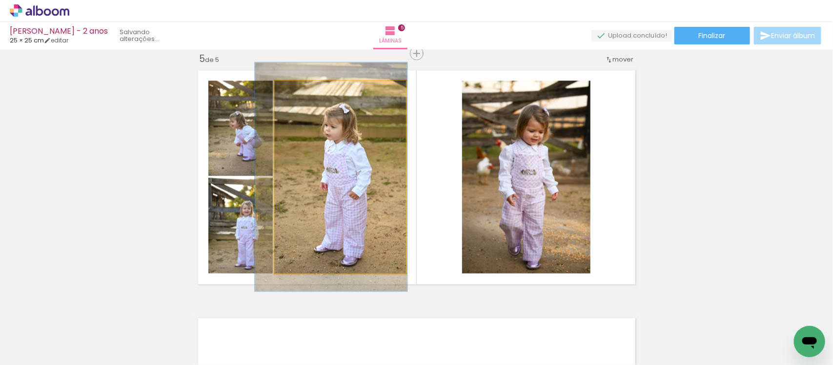
drag, startPoint x: 343, startPoint y: 133, endPoint x: 333, endPoint y: 133, distance: 9.3
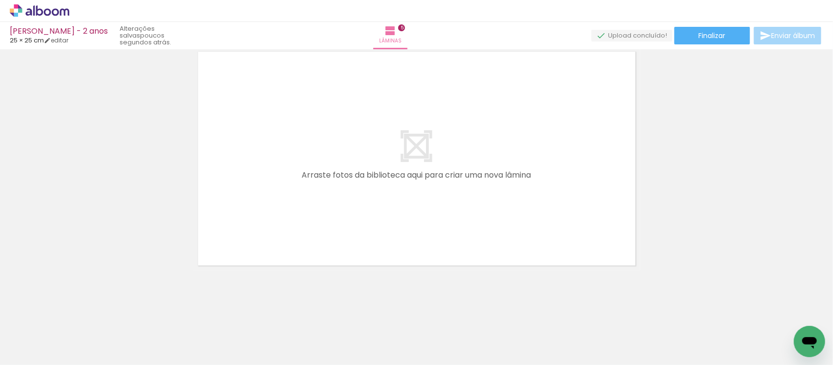
scroll to position [0, 1367]
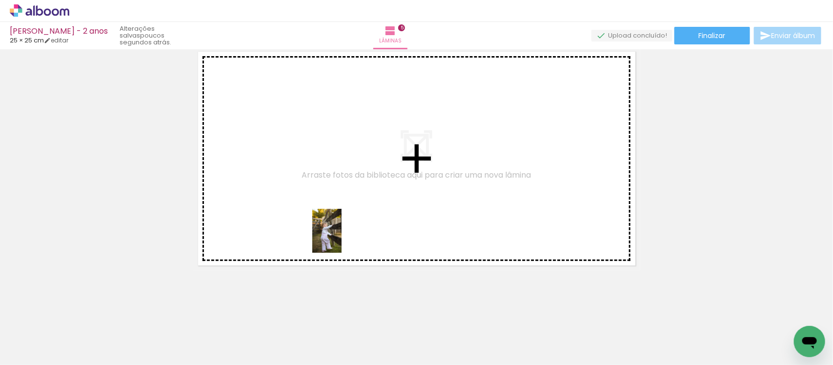
drag, startPoint x: 320, startPoint y: 333, endPoint x: 342, endPoint y: 238, distance: 97.1
click at [342, 238] on quentale-workspace at bounding box center [416, 182] width 833 height 365
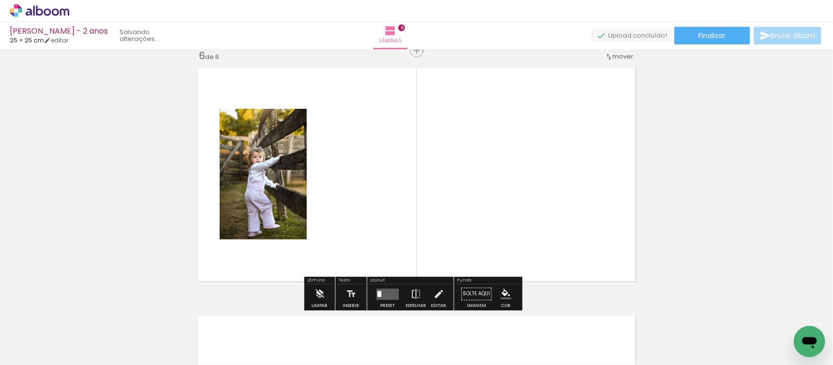
scroll to position [1252, 0]
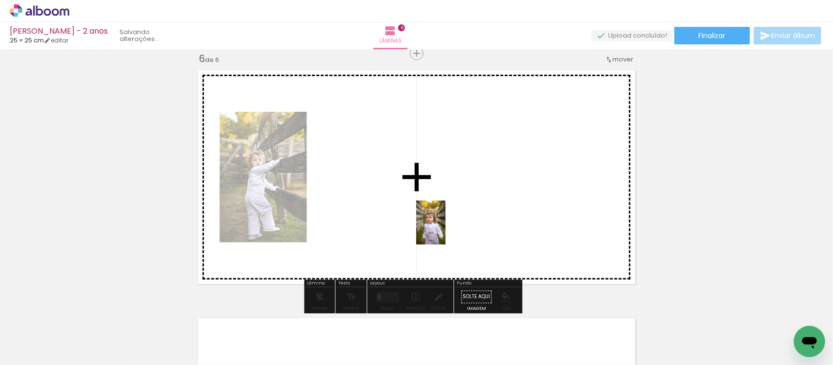
drag, startPoint x: 374, startPoint y: 338, endPoint x: 447, endPoint y: 228, distance: 131.7
click at [447, 228] on quentale-workspace at bounding box center [416, 182] width 833 height 365
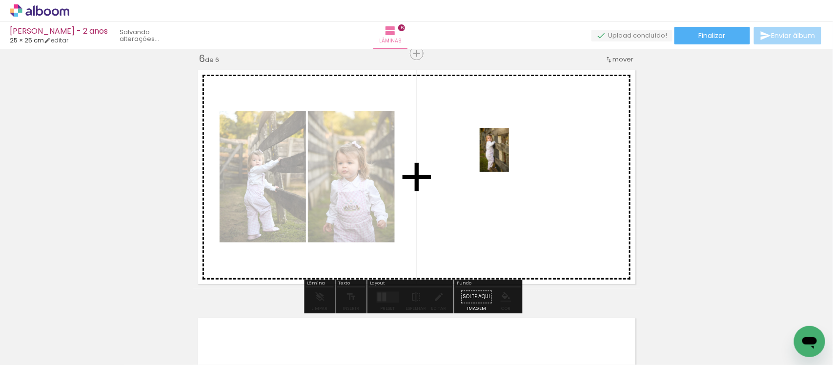
drag, startPoint x: 425, startPoint y: 337, endPoint x: 513, endPoint y: 152, distance: 205.2
click at [513, 152] on quentale-workspace at bounding box center [416, 182] width 833 height 365
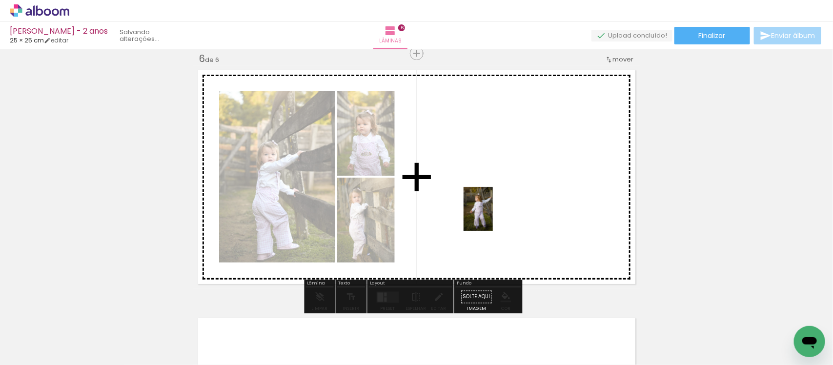
drag, startPoint x: 481, startPoint y: 328, endPoint x: 493, endPoint y: 216, distance: 112.4
click at [493, 216] on quentale-workspace at bounding box center [416, 182] width 833 height 365
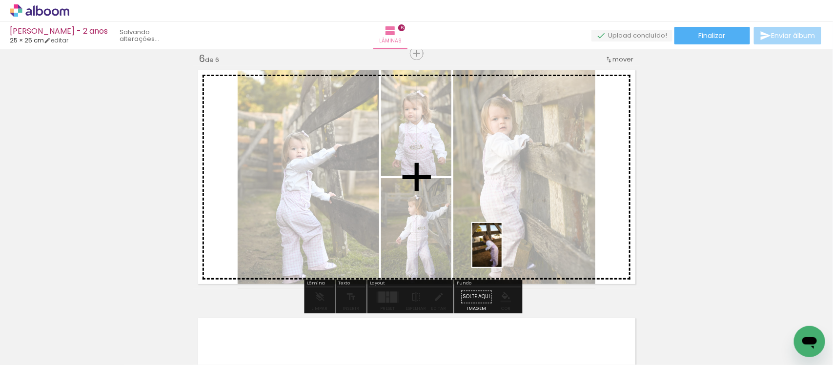
drag, startPoint x: 540, startPoint y: 342, endPoint x: 502, endPoint y: 252, distance: 98.0
click at [502, 252] on quentale-workspace at bounding box center [416, 182] width 833 height 365
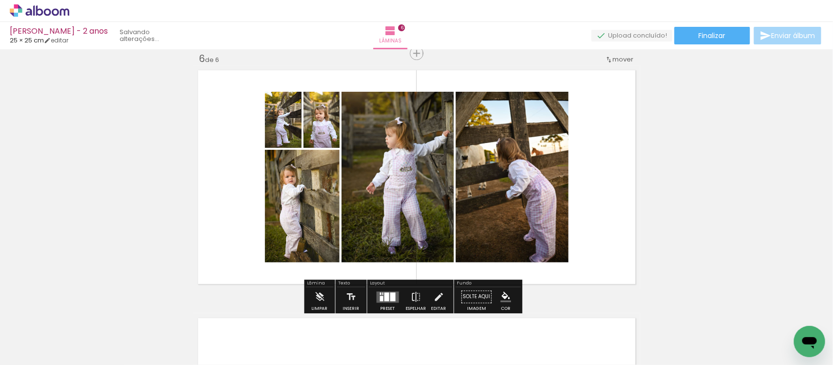
click at [390, 296] on div at bounding box center [392, 296] width 5 height 9
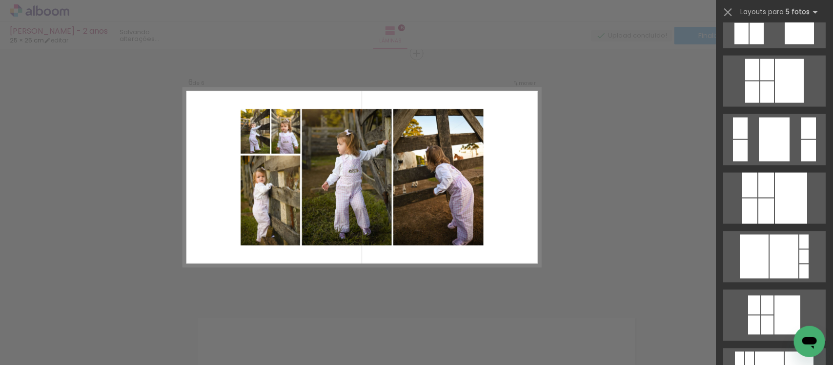
scroll to position [0, 0]
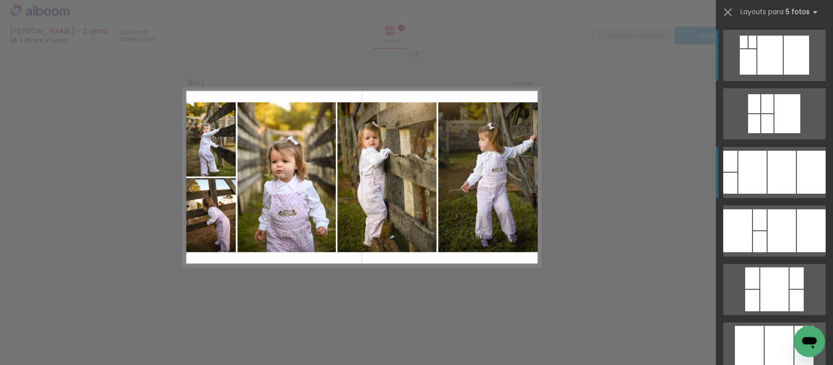
click at [739, 172] on div at bounding box center [753, 172] width 28 height 43
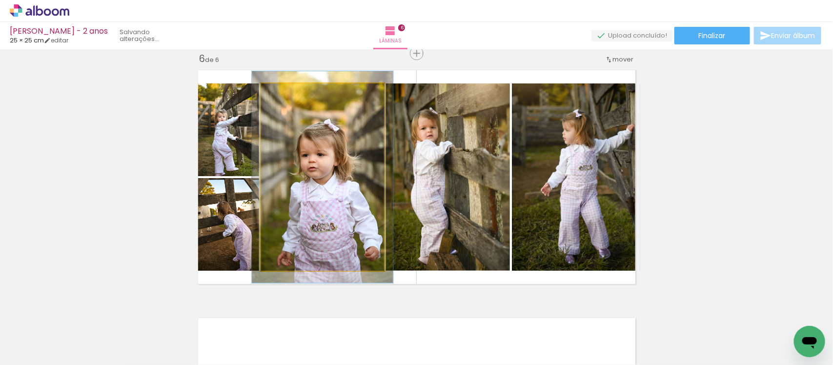
type paper-slider "113"
click at [284, 94] on div at bounding box center [288, 93] width 9 height 9
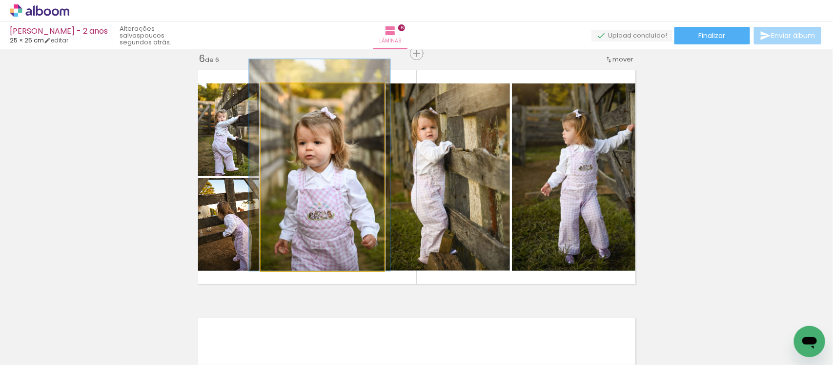
drag, startPoint x: 314, startPoint y: 153, endPoint x: 311, endPoint y: 139, distance: 14.0
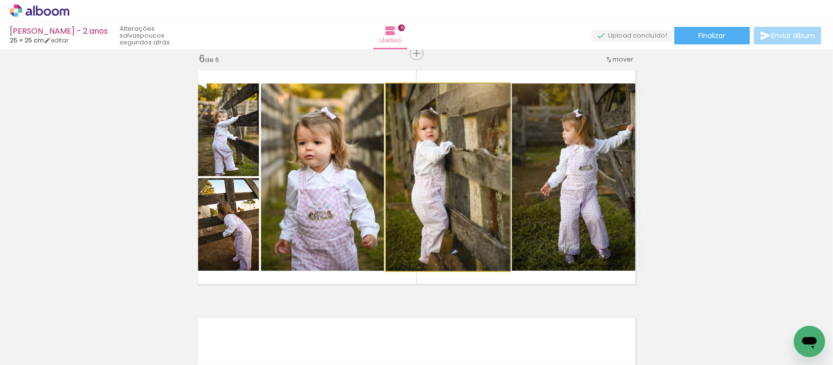
drag, startPoint x: 443, startPoint y: 173, endPoint x: 458, endPoint y: 171, distance: 14.8
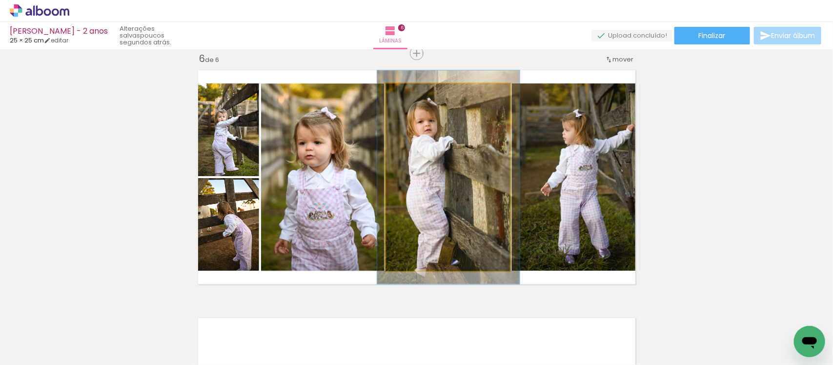
type paper-slider "114"
click at [409, 95] on div at bounding box center [413, 93] width 9 height 9
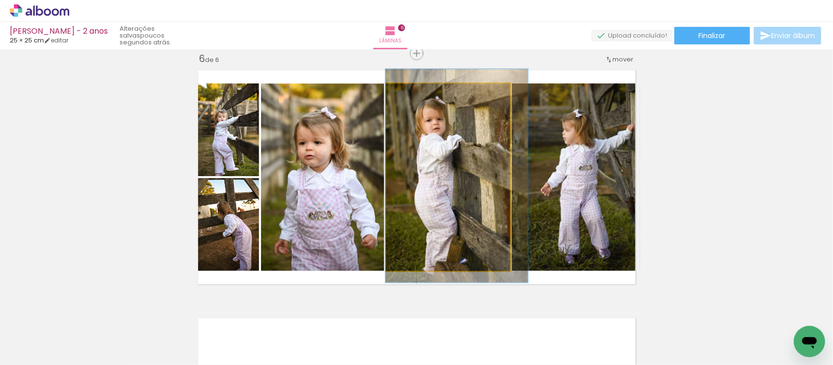
drag, startPoint x: 435, startPoint y: 142, endPoint x: 472, endPoint y: 140, distance: 37.6
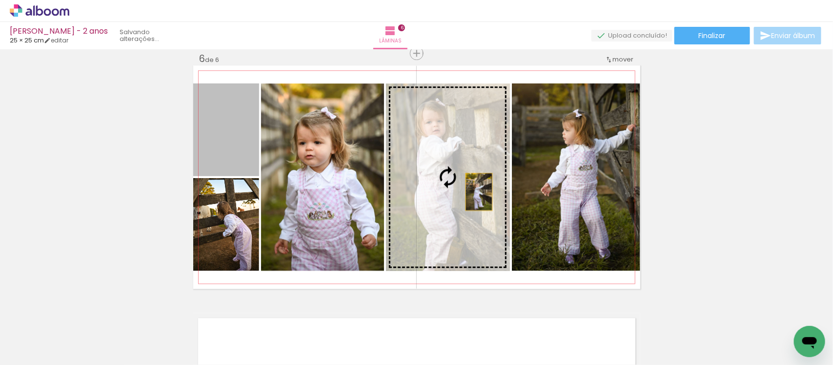
drag, startPoint x: 227, startPoint y: 151, endPoint x: 475, endPoint y: 192, distance: 251.2
click at [0, 0] on slot at bounding box center [0, 0] width 0 height 0
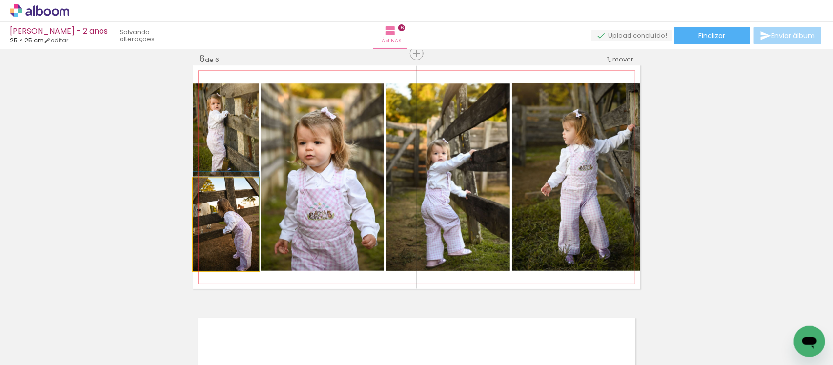
drag, startPoint x: 226, startPoint y: 231, endPoint x: 220, endPoint y: 225, distance: 8.3
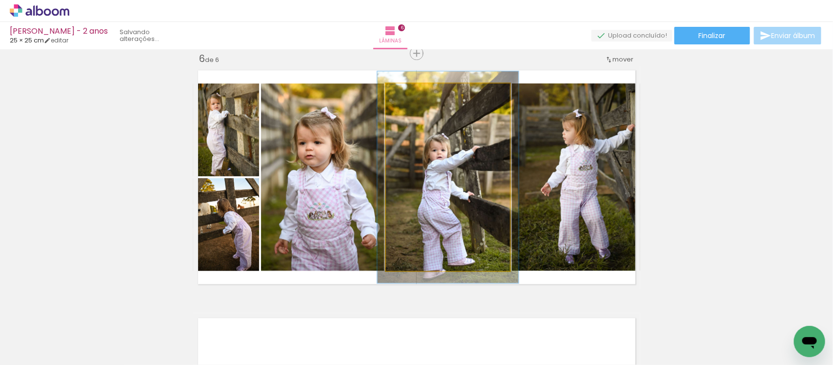
type paper-slider "113"
click at [409, 92] on div at bounding box center [413, 93] width 9 height 9
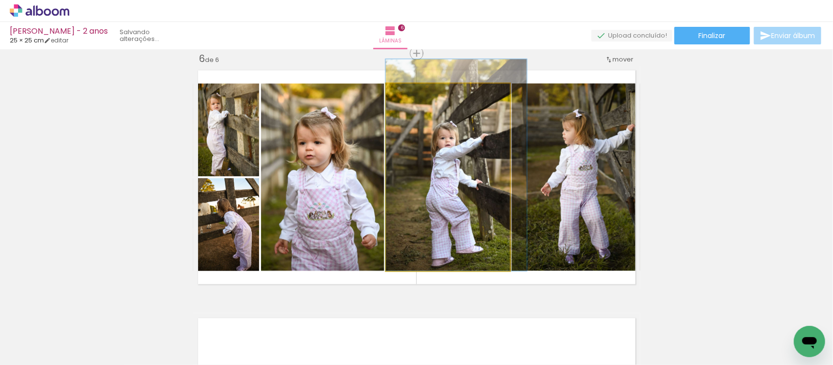
drag, startPoint x: 443, startPoint y: 162, endPoint x: 452, endPoint y: 138, distance: 25.3
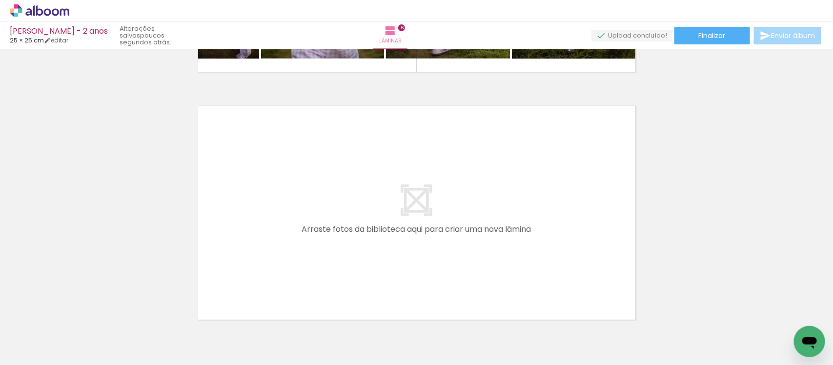
scroll to position [1482, 0]
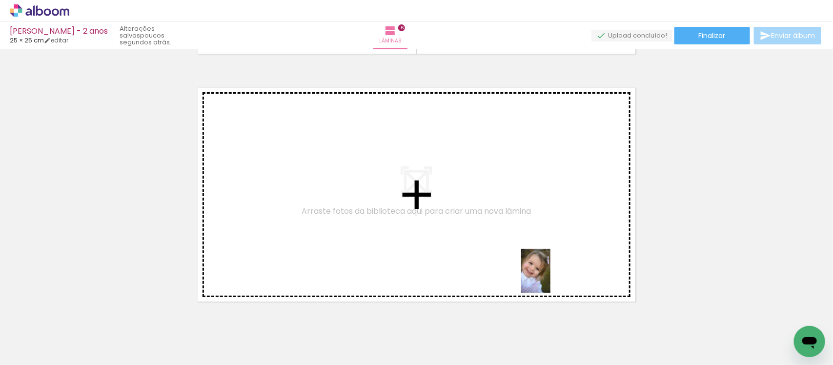
drag, startPoint x: 653, startPoint y: 329, endPoint x: 545, endPoint y: 276, distance: 119.8
click at [545, 276] on quentale-workspace at bounding box center [416, 182] width 833 height 365
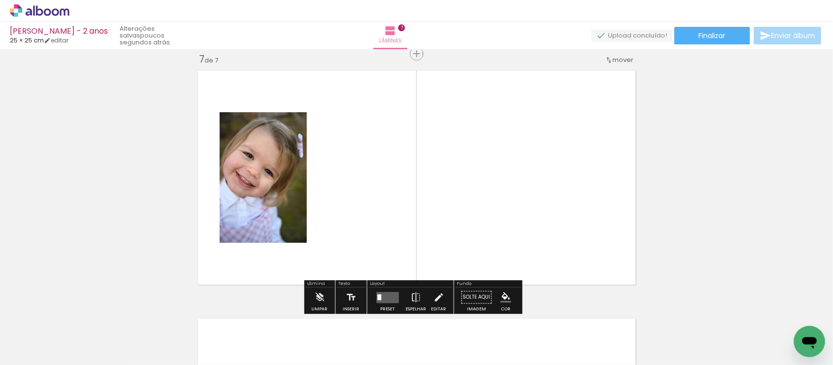
scroll to position [1500, 0]
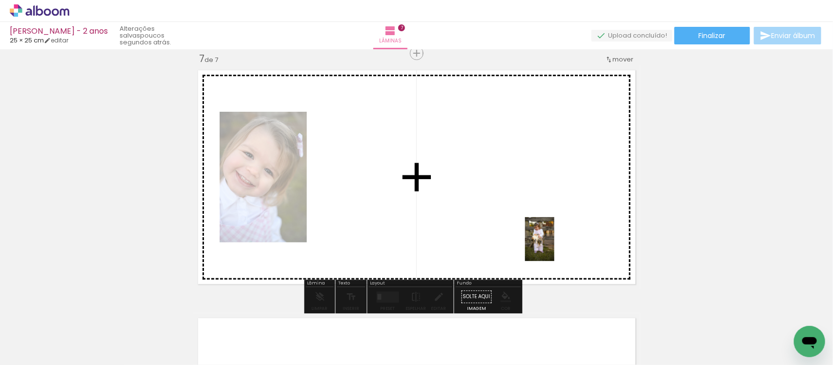
drag, startPoint x: 703, startPoint y: 340, endPoint x: 554, endPoint y: 246, distance: 175.7
click at [554, 246] on quentale-workspace at bounding box center [416, 182] width 833 height 365
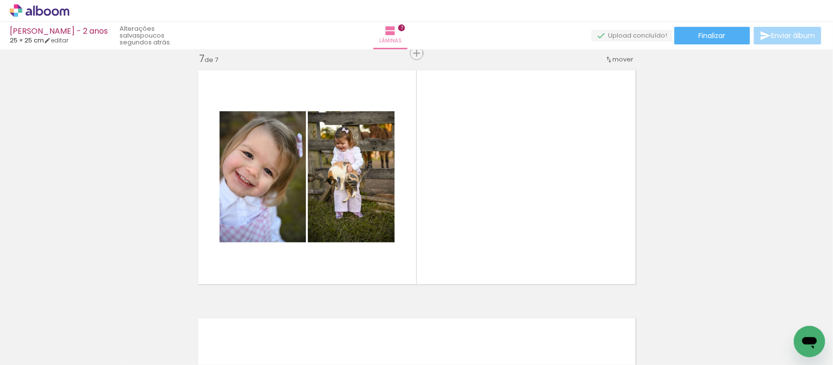
scroll to position [0, 1600]
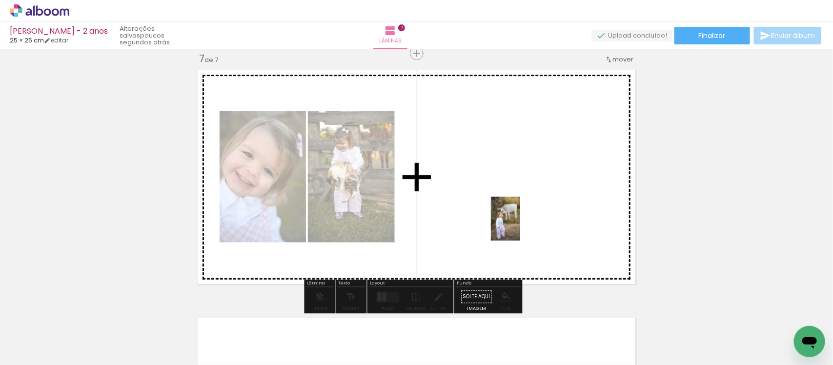
drag, startPoint x: 575, startPoint y: 339, endPoint x: 520, endPoint y: 226, distance: 125.7
click at [520, 226] on quentale-workspace at bounding box center [416, 182] width 833 height 365
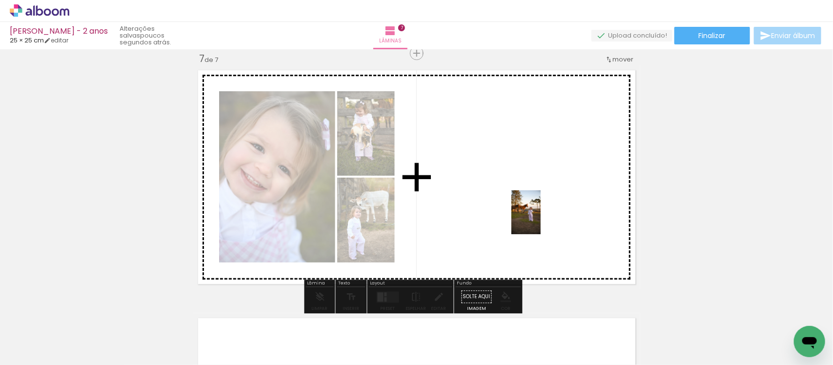
drag, startPoint x: 641, startPoint y: 340, endPoint x: 541, endPoint y: 220, distance: 156.3
click at [541, 220] on quentale-workspace at bounding box center [416, 182] width 833 height 365
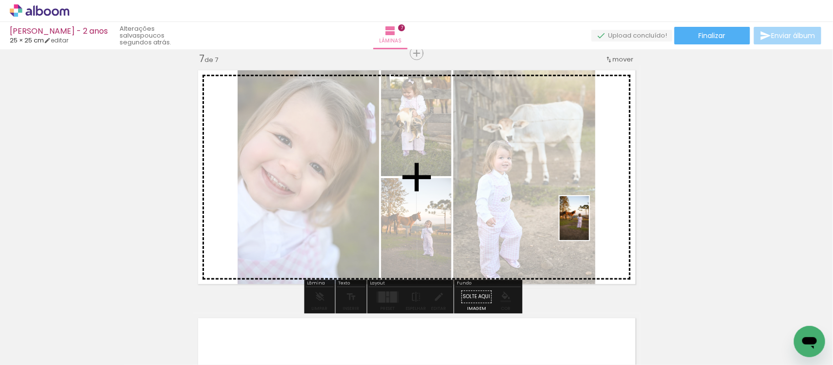
drag, startPoint x: 685, startPoint y: 328, endPoint x: 589, endPoint y: 226, distance: 140.2
click at [589, 226] on quentale-workspace at bounding box center [416, 182] width 833 height 365
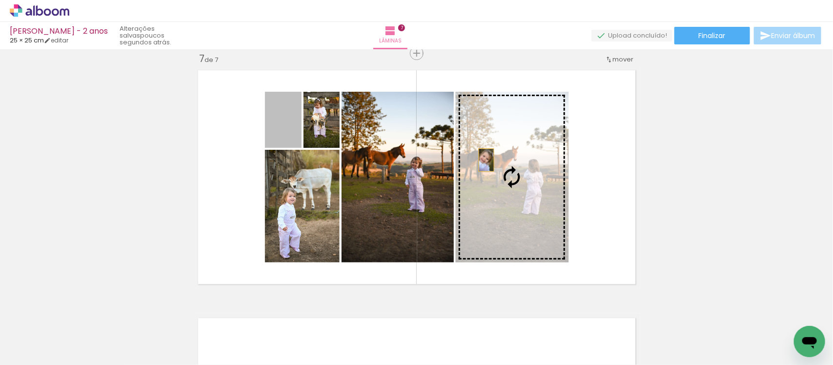
drag, startPoint x: 289, startPoint y: 122, endPoint x: 486, endPoint y: 160, distance: 200.8
click at [0, 0] on slot at bounding box center [0, 0] width 0 height 0
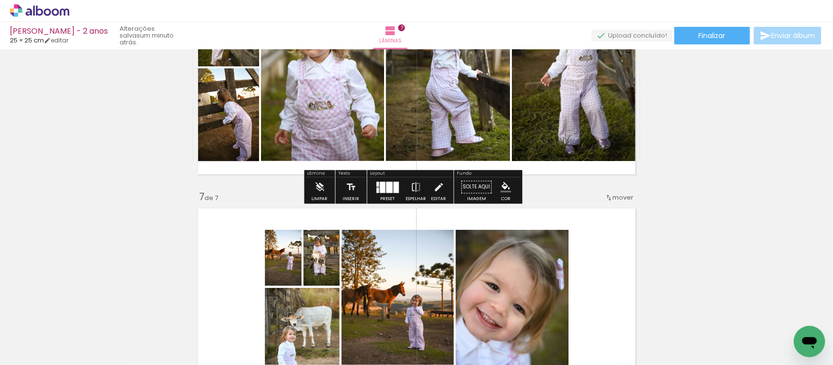
scroll to position [1363, 0]
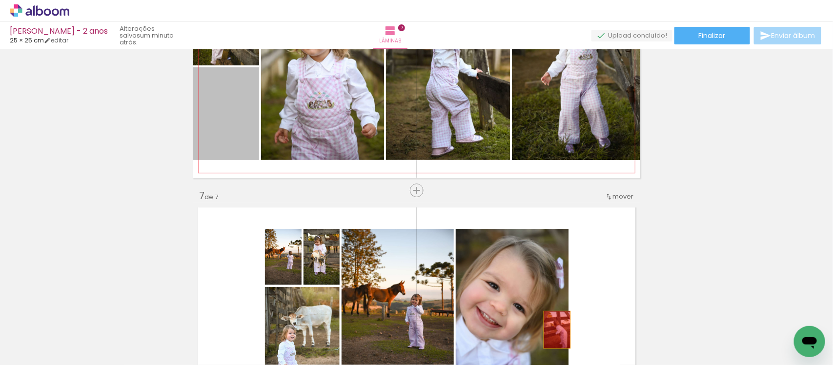
drag, startPoint x: 230, startPoint y: 129, endPoint x: 553, endPoint y: 329, distance: 379.3
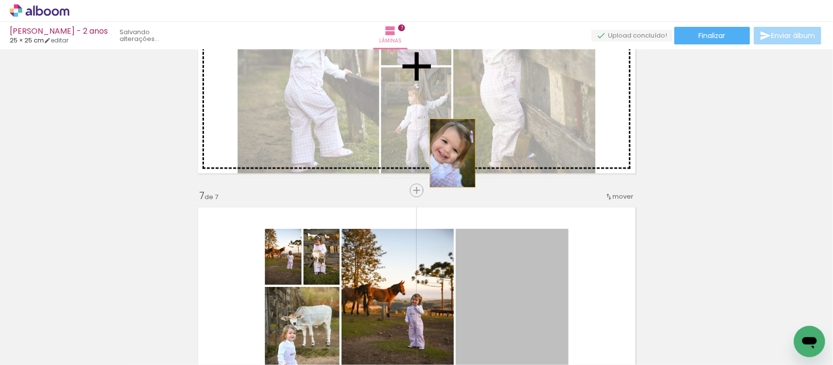
drag, startPoint x: 520, startPoint y: 277, endPoint x: 448, endPoint y: 153, distance: 143.2
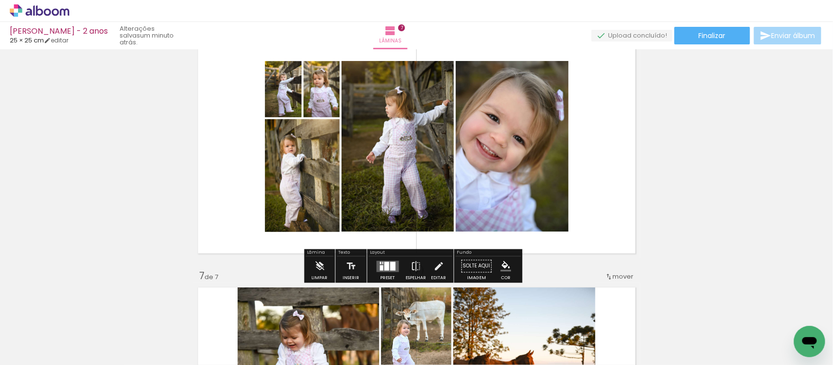
scroll to position [1287, 0]
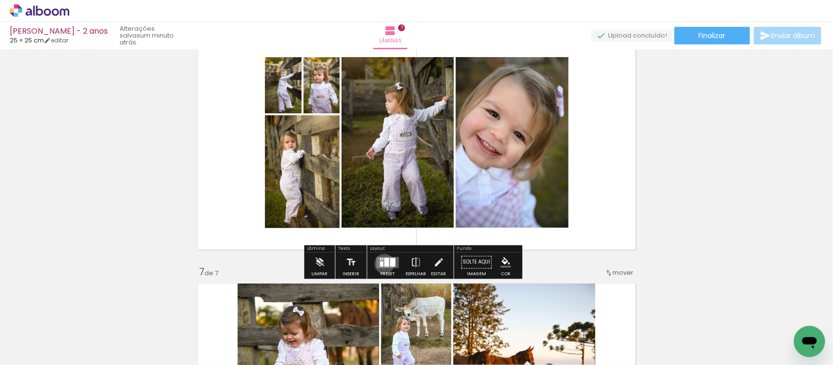
click at [385, 264] on div at bounding box center [387, 262] width 5 height 9
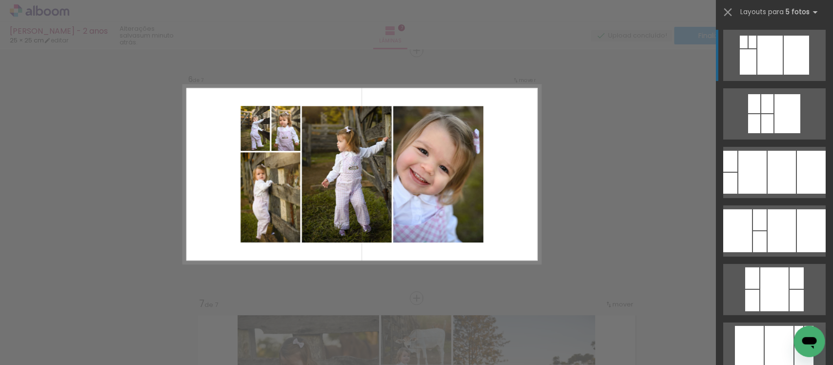
scroll to position [1252, 0]
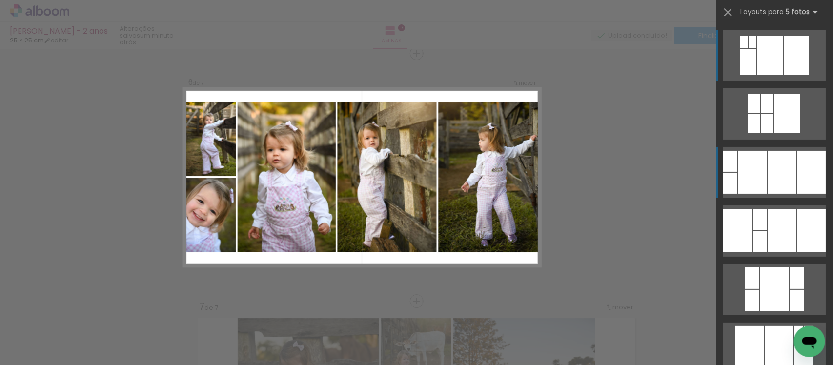
click at [748, 171] on div at bounding box center [753, 172] width 28 height 43
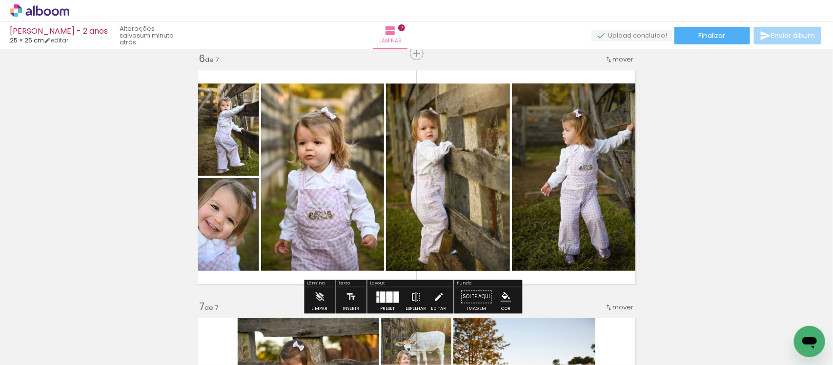
scroll to position [0, 1600]
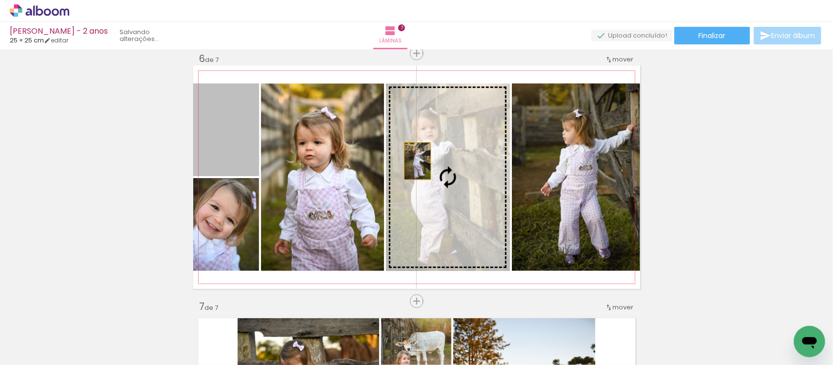
drag, startPoint x: 230, startPoint y: 138, endPoint x: 413, endPoint y: 161, distance: 184.5
click at [0, 0] on slot at bounding box center [0, 0] width 0 height 0
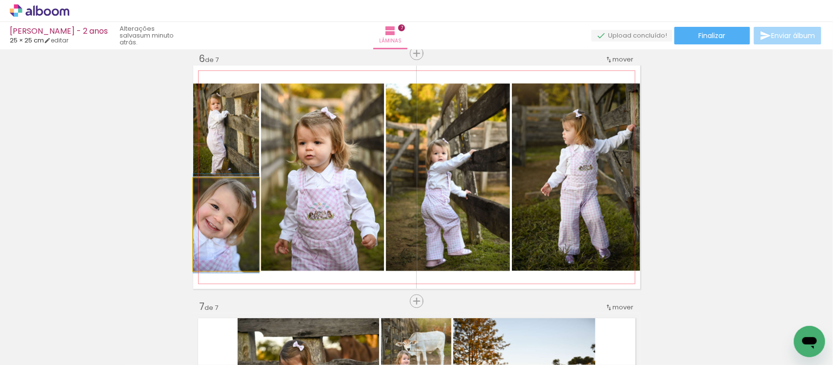
drag, startPoint x: 228, startPoint y: 234, endPoint x: 246, endPoint y: 233, distance: 18.1
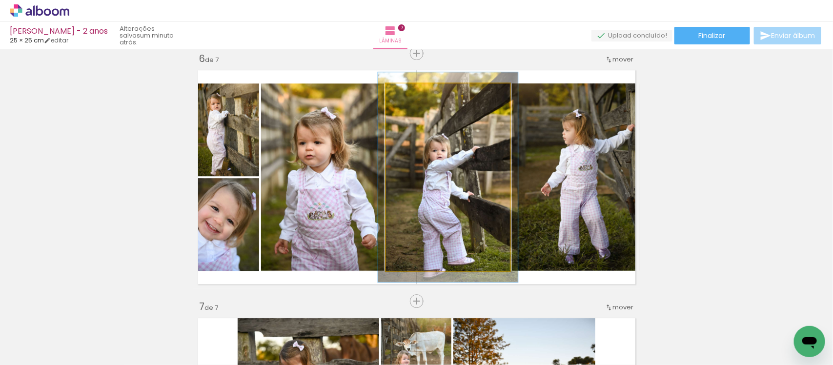
type paper-slider "112"
click at [409, 94] on div at bounding box center [413, 93] width 9 height 9
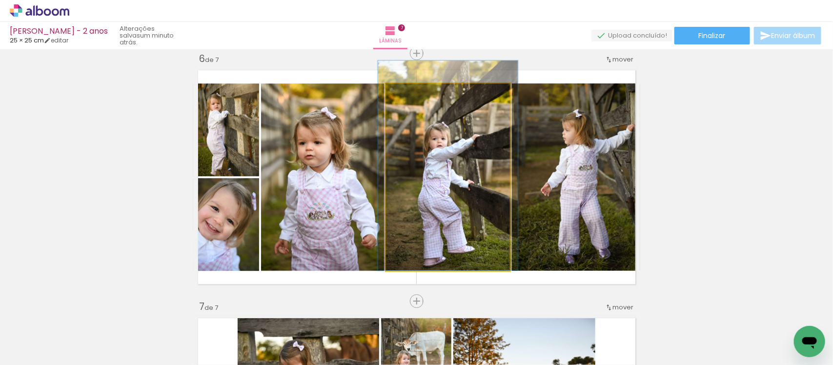
drag, startPoint x: 470, startPoint y: 215, endPoint x: 470, endPoint y: 199, distance: 16.6
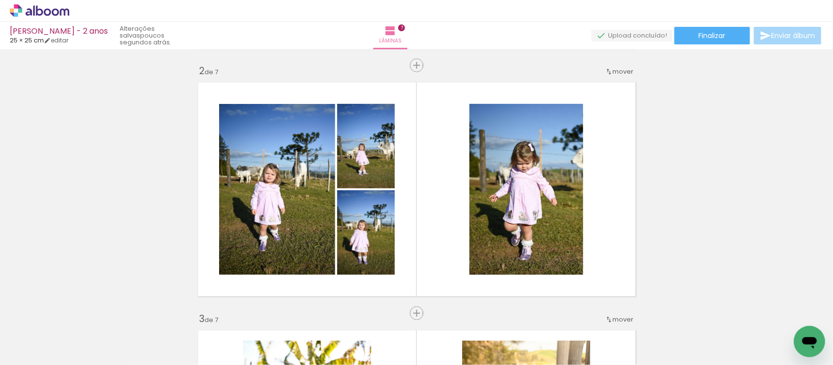
scroll to position [255, 0]
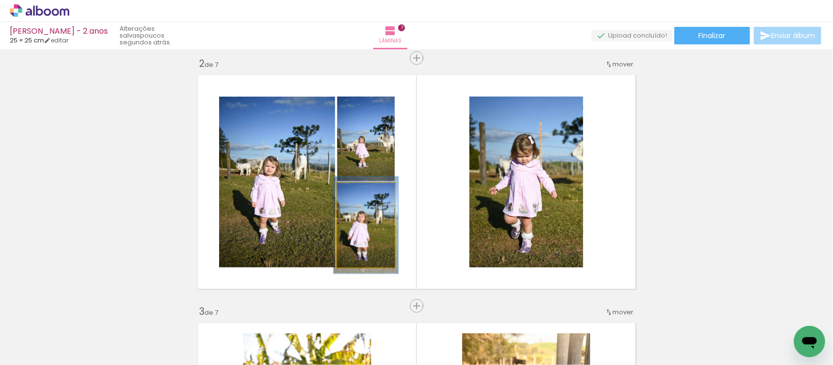
type paper-slider "112"
click at [359, 194] on div at bounding box center [360, 193] width 16 height 16
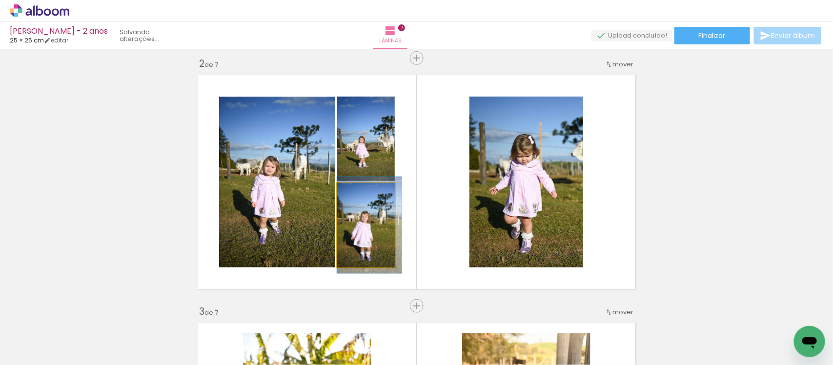
drag, startPoint x: 377, startPoint y: 235, endPoint x: 382, endPoint y: 235, distance: 5.4
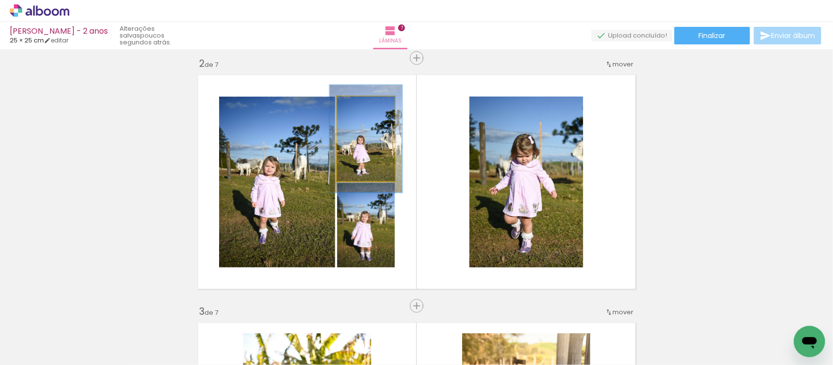
drag, startPoint x: 355, startPoint y: 106, endPoint x: 360, endPoint y: 106, distance: 5.4
type paper-slider "126"
click at [360, 106] on div at bounding box center [363, 107] width 9 height 9
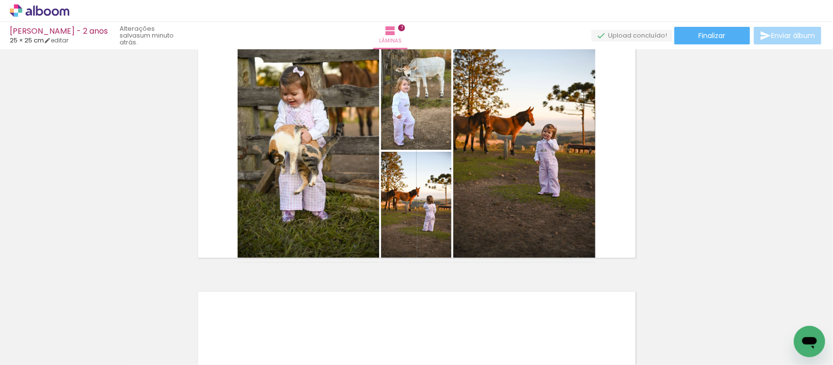
scroll to position [1527, 0]
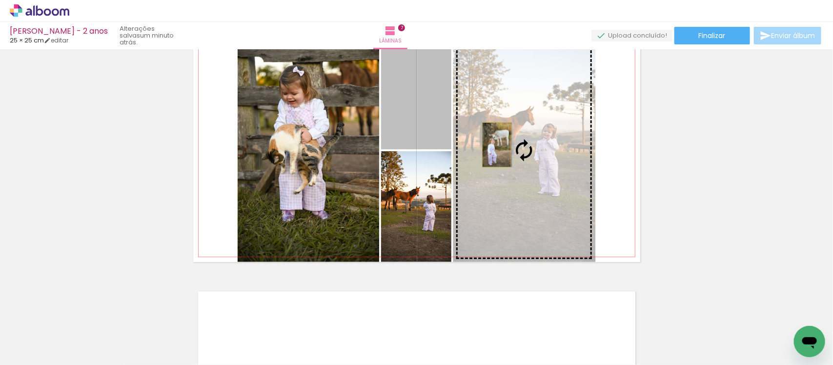
drag, startPoint x: 406, startPoint y: 110, endPoint x: 493, endPoint y: 144, distance: 93.5
click at [0, 0] on slot at bounding box center [0, 0] width 0 height 0
click at [493, 144] on quentale-photo at bounding box center [524, 151] width 142 height 224
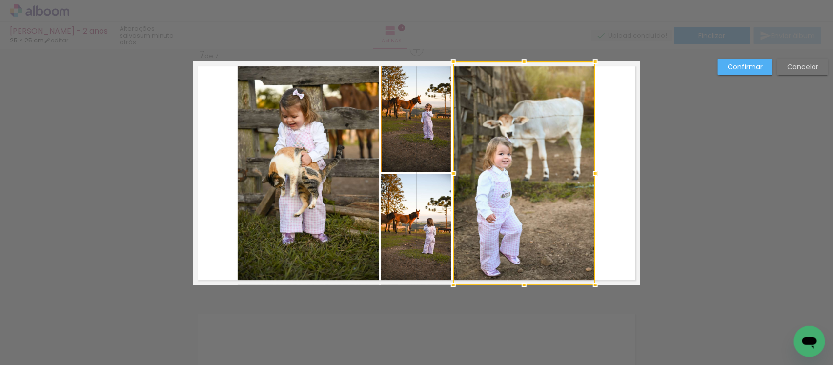
scroll to position [1500, 0]
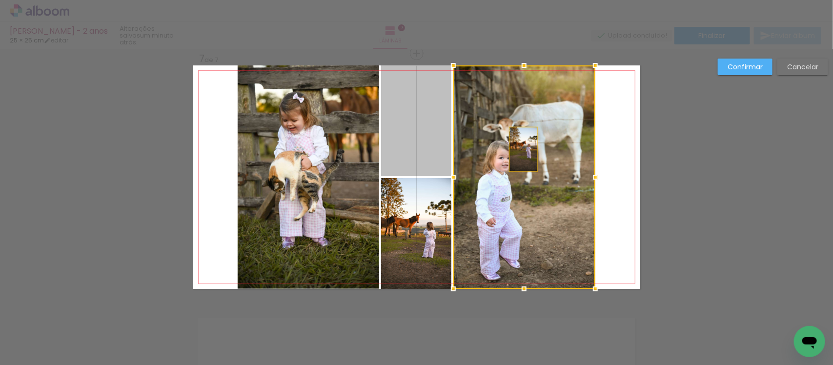
drag, startPoint x: 426, startPoint y: 135, endPoint x: 519, endPoint y: 149, distance: 94.3
click at [519, 149] on album-spread "7 de 7" at bounding box center [416, 177] width 447 height 224
drag, startPoint x: 426, startPoint y: 127, endPoint x: 506, endPoint y: 144, distance: 81.5
click at [506, 144] on album-spread "7 de 7" at bounding box center [416, 177] width 447 height 224
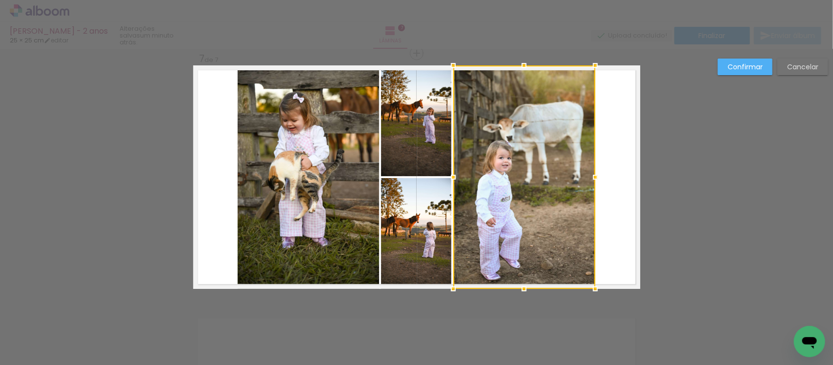
click at [794, 73] on paper-button "Cancelar" at bounding box center [803, 67] width 51 height 17
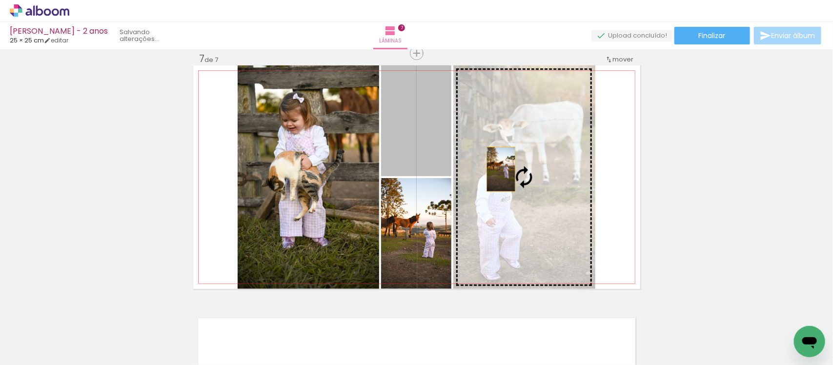
drag, startPoint x: 431, startPoint y: 154, endPoint x: 496, endPoint y: 169, distance: 67.0
click at [0, 0] on slot at bounding box center [0, 0] width 0 height 0
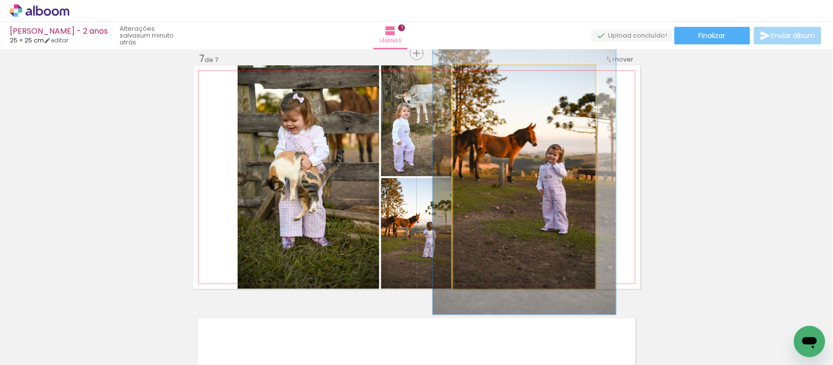
drag, startPoint x: 476, startPoint y: 76, endPoint x: 484, endPoint y: 74, distance: 7.9
type paper-slider "123"
click at [484, 74] on div at bounding box center [484, 76] width 16 height 16
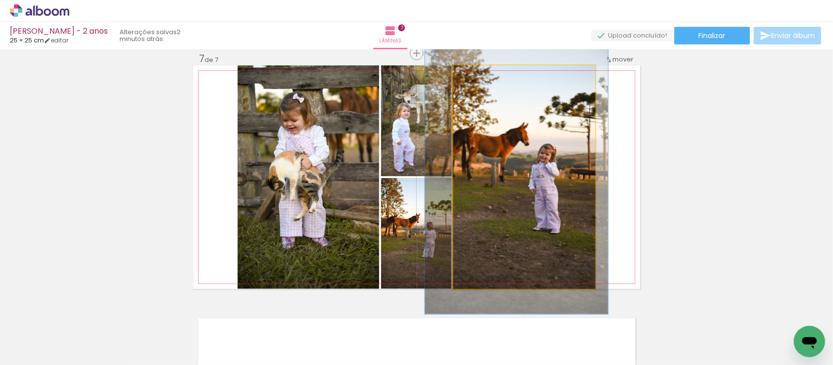
drag, startPoint x: 525, startPoint y: 164, endPoint x: 517, endPoint y: 164, distance: 7.8
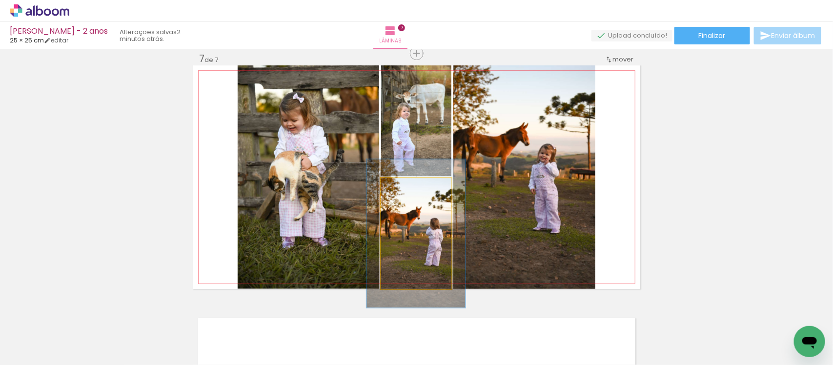
drag, startPoint x: 402, startPoint y: 187, endPoint x: 412, endPoint y: 187, distance: 10.7
type paper-slider "134"
click at [412, 187] on div at bounding box center [415, 189] width 16 height 16
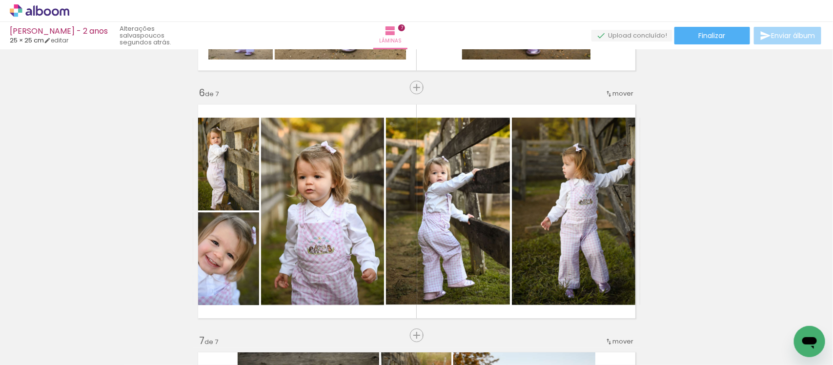
scroll to position [1208, 0]
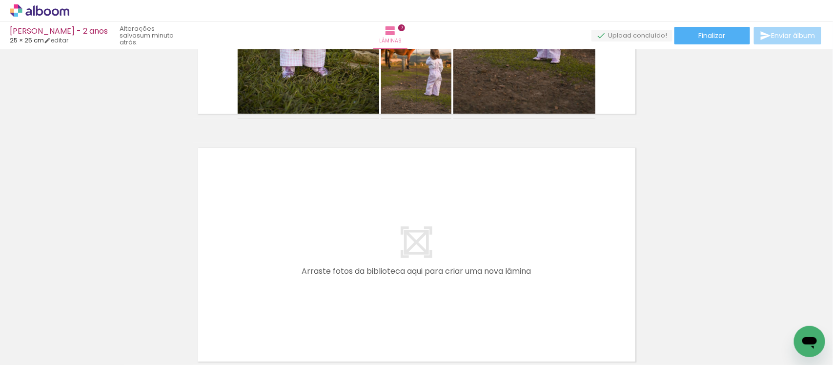
scroll to position [0, 1433]
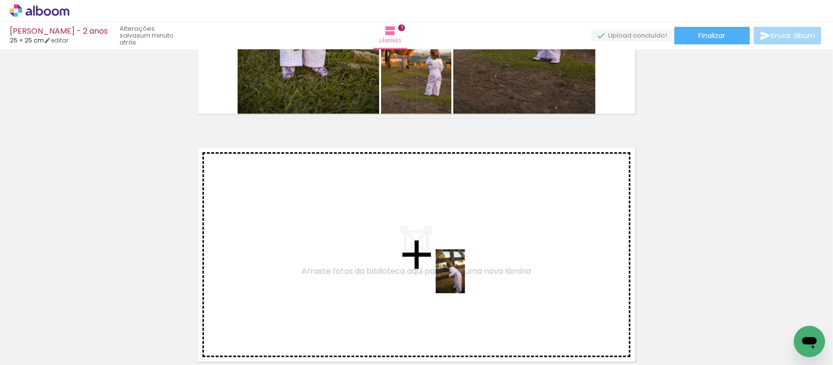
drag, startPoint x: 473, startPoint y: 336, endPoint x: 465, endPoint y: 272, distance: 64.5
click at [465, 272] on quentale-workspace at bounding box center [416, 182] width 833 height 365
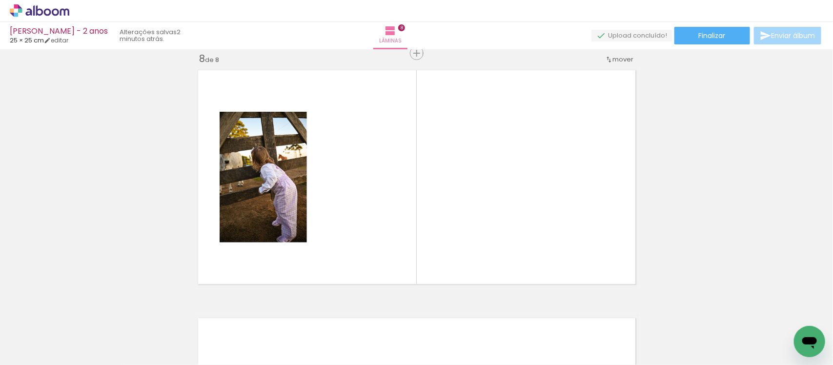
scroll to position [0, 346]
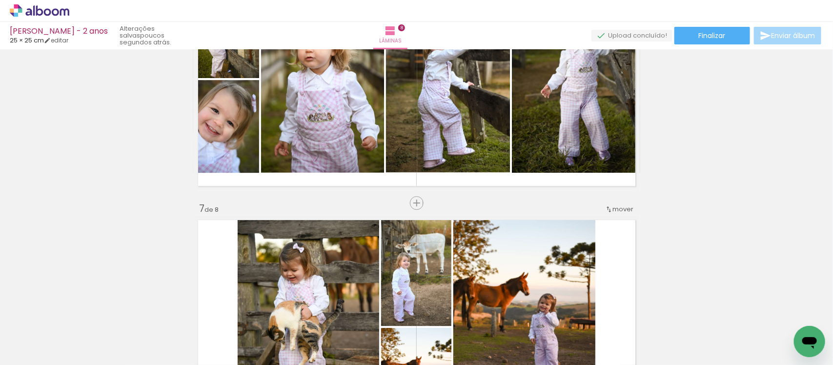
scroll to position [1357, 0]
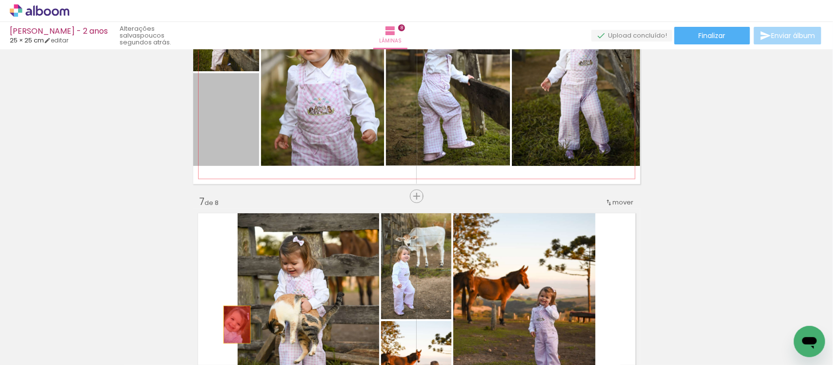
drag, startPoint x: 233, startPoint y: 123, endPoint x: 232, endPoint y: 325, distance: 201.1
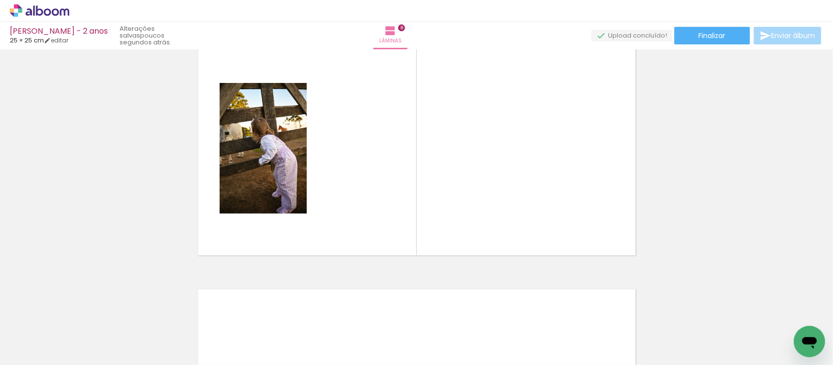
scroll to position [1777, 0]
drag, startPoint x: 265, startPoint y: 191, endPoint x: 299, endPoint y: 142, distance: 59.7
drag, startPoint x: 264, startPoint y: 160, endPoint x: 293, endPoint y: 104, distance: 63.5
drag, startPoint x: 271, startPoint y: 149, endPoint x: 300, endPoint y: 83, distance: 72.6
drag, startPoint x: 279, startPoint y: 116, endPoint x: 306, endPoint y: 204, distance: 91.5
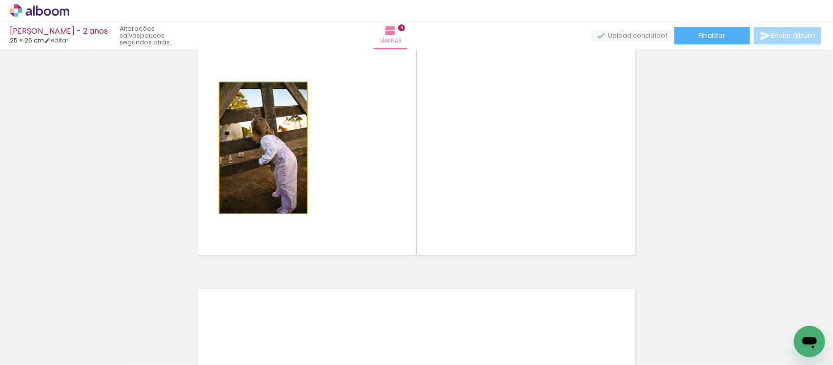
click at [306, 204] on quentale-layouter at bounding box center [416, 148] width 447 height 224
drag, startPoint x: 276, startPoint y: 169, endPoint x: 305, endPoint y: 230, distance: 67.2
click at [305, 230] on quentale-layouter at bounding box center [416, 148] width 447 height 224
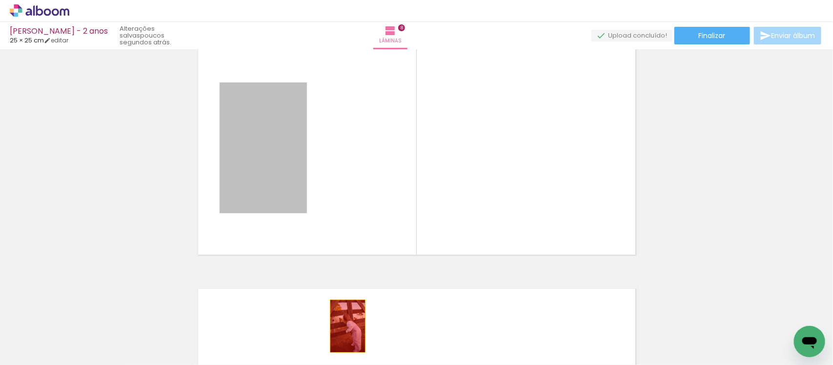
drag, startPoint x: 272, startPoint y: 165, endPoint x: 343, endPoint y: 326, distance: 176.1
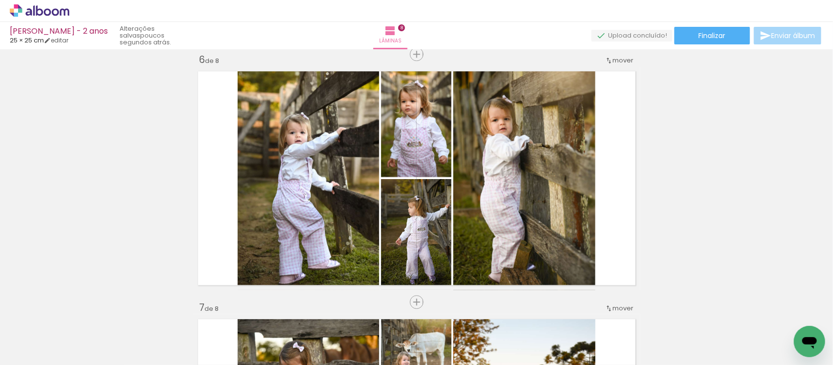
scroll to position [1249, 0]
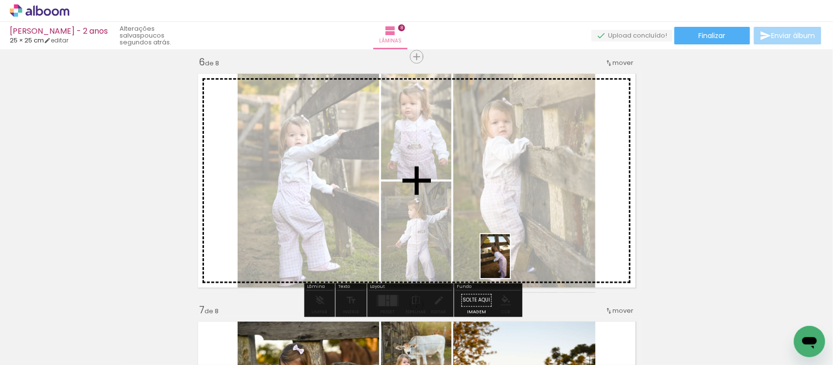
drag, startPoint x: 537, startPoint y: 334, endPoint x: 506, endPoint y: 254, distance: 86.6
click at [506, 254] on quentale-workspace at bounding box center [416, 182] width 833 height 365
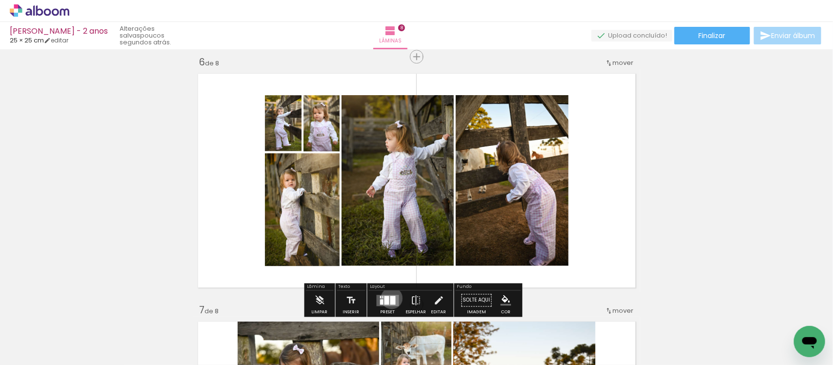
click at [390, 298] on div at bounding box center [392, 300] width 5 height 9
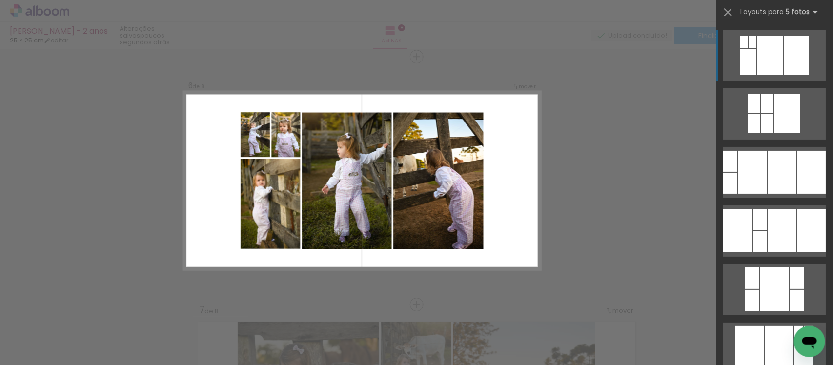
scroll to position [1252, 0]
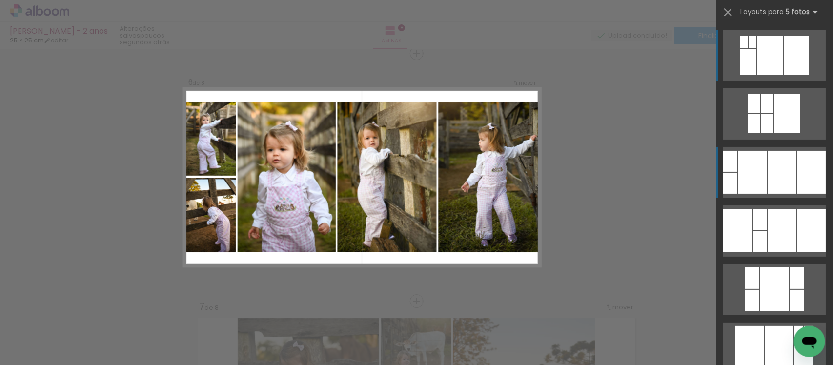
click at [740, 168] on div at bounding box center [753, 172] width 28 height 43
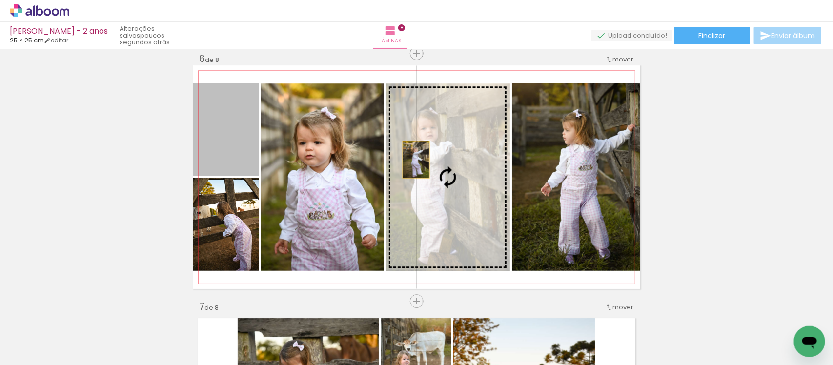
drag, startPoint x: 233, startPoint y: 130, endPoint x: 411, endPoint y: 160, distance: 180.6
click at [0, 0] on slot at bounding box center [0, 0] width 0 height 0
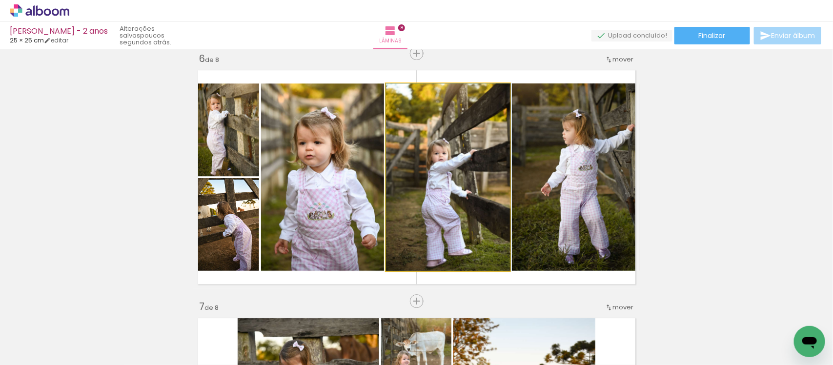
drag, startPoint x: 464, startPoint y: 171, endPoint x: 484, endPoint y: 167, distance: 19.8
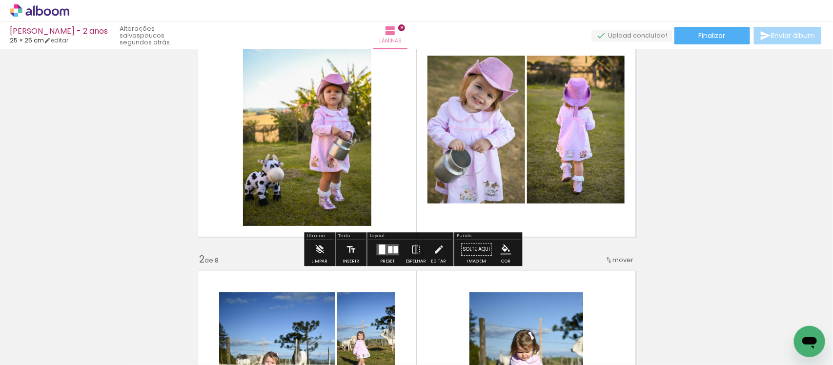
scroll to position [58, 0]
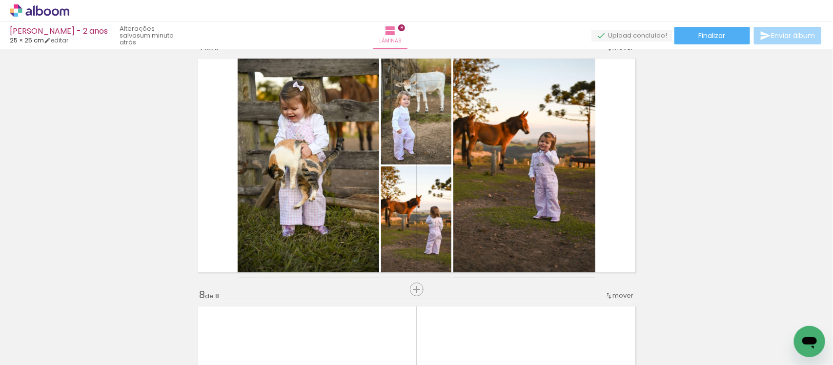
scroll to position [0, 1822]
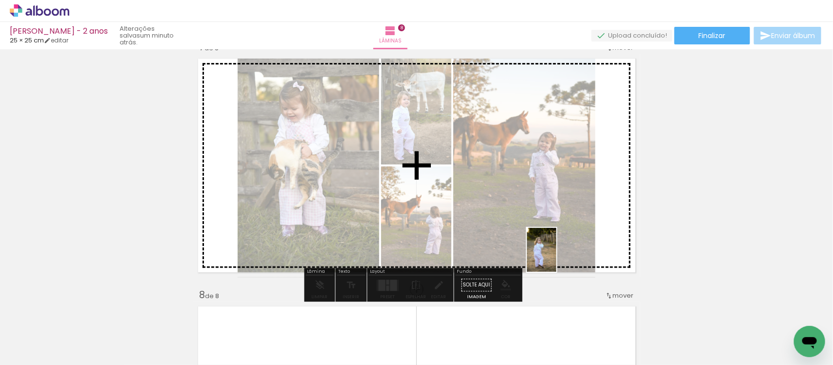
drag, startPoint x: 570, startPoint y: 332, endPoint x: 556, endPoint y: 256, distance: 77.4
click at [556, 256] on quentale-workspace at bounding box center [416, 182] width 833 height 365
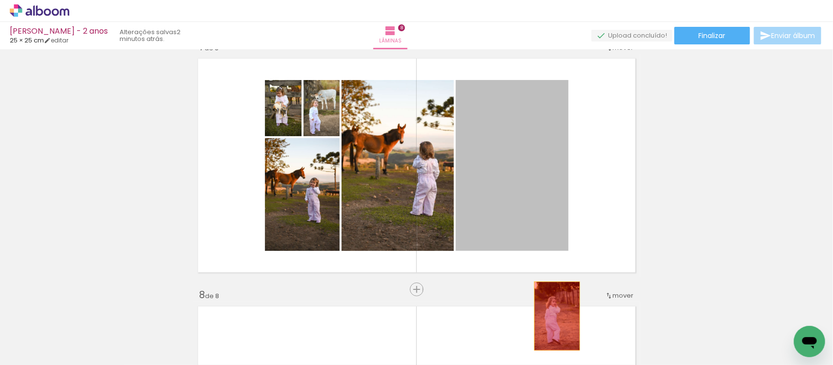
drag, startPoint x: 531, startPoint y: 191, endPoint x: 553, endPoint y: 316, distance: 126.3
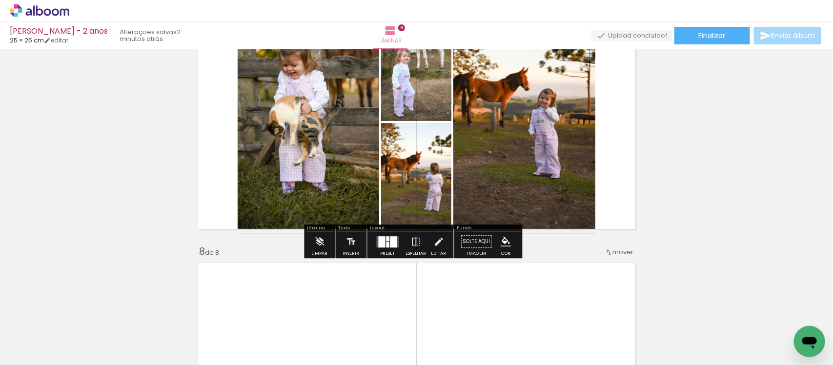
scroll to position [1595, 0]
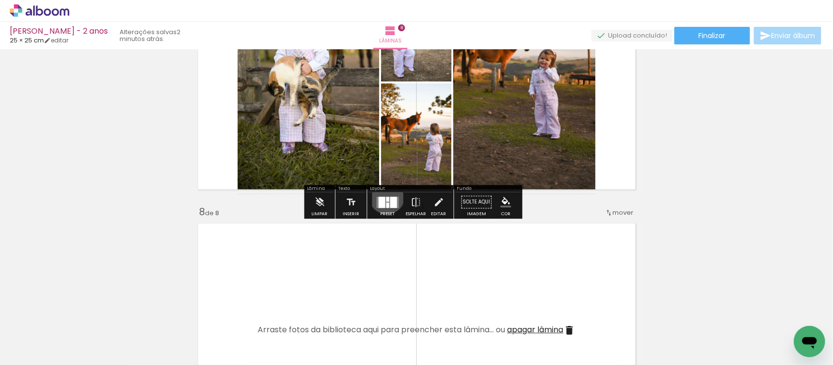
click at [385, 196] on div at bounding box center [388, 202] width 26 height 20
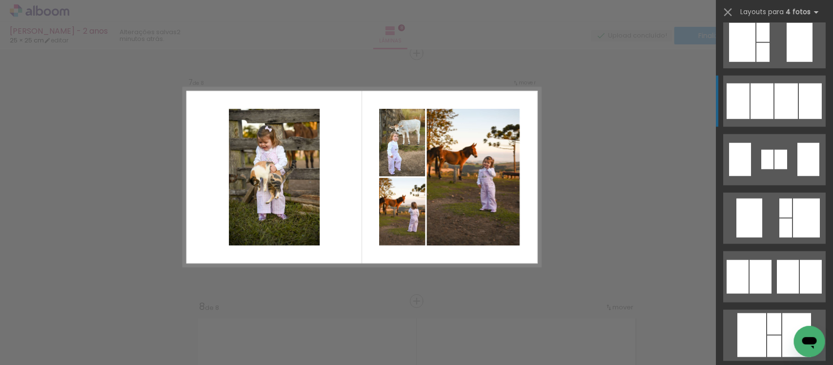
scroll to position [442, 0]
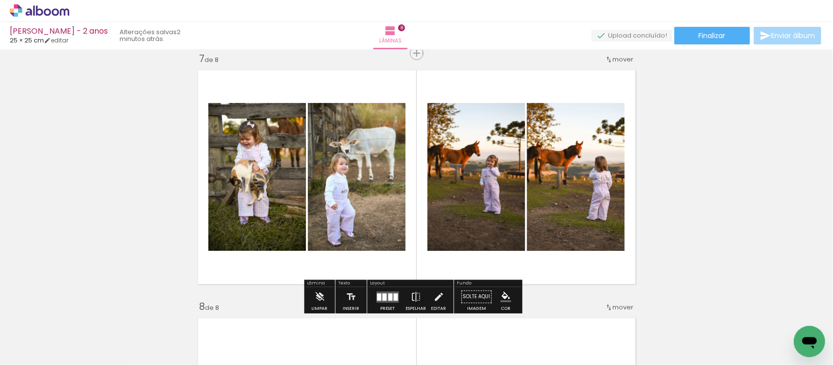
click at [230, 113] on div at bounding box center [232, 113] width 16 height 16
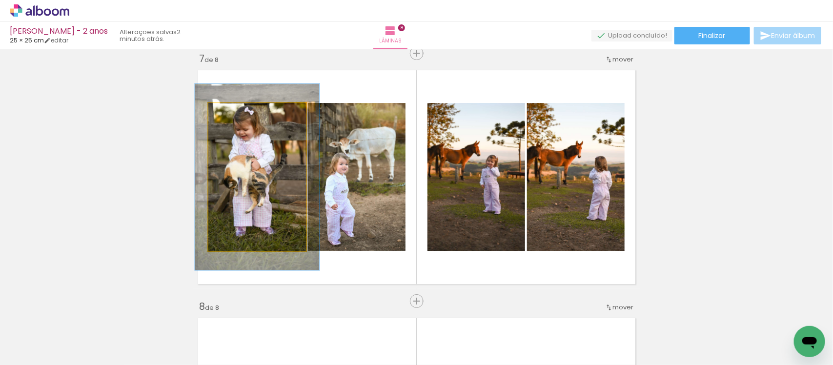
drag, startPoint x: 230, startPoint y: 113, endPoint x: 239, endPoint y: 114, distance: 8.8
type paper-slider "126"
click at [239, 114] on div at bounding box center [240, 113] width 16 height 16
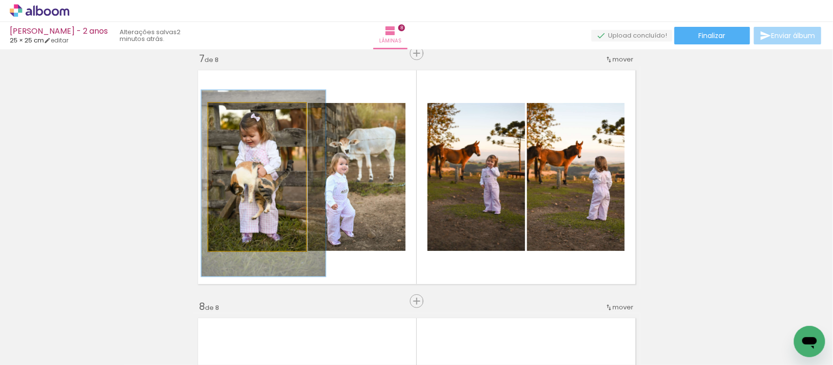
drag, startPoint x: 252, startPoint y: 139, endPoint x: 259, endPoint y: 145, distance: 9.0
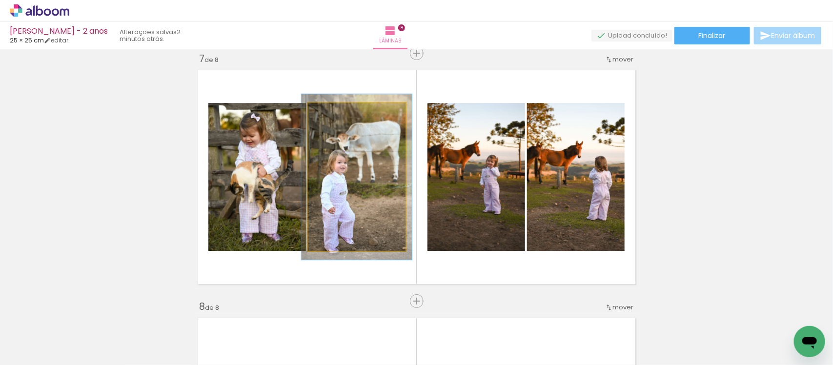
type paper-slider "112"
click at [332, 111] on div at bounding box center [334, 113] width 9 height 9
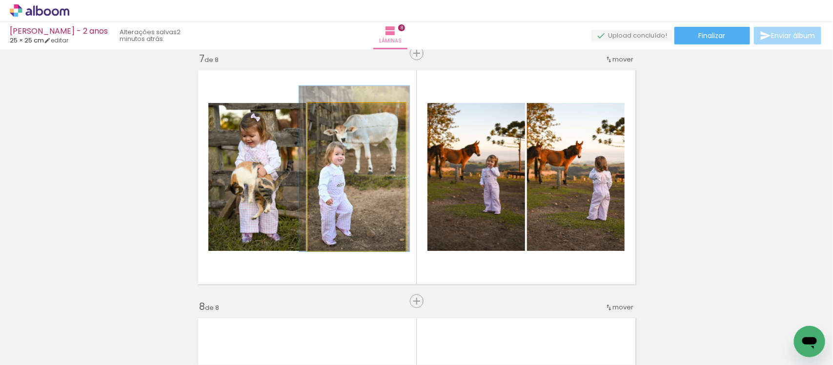
drag, startPoint x: 357, startPoint y: 168, endPoint x: 355, endPoint y: 160, distance: 8.6
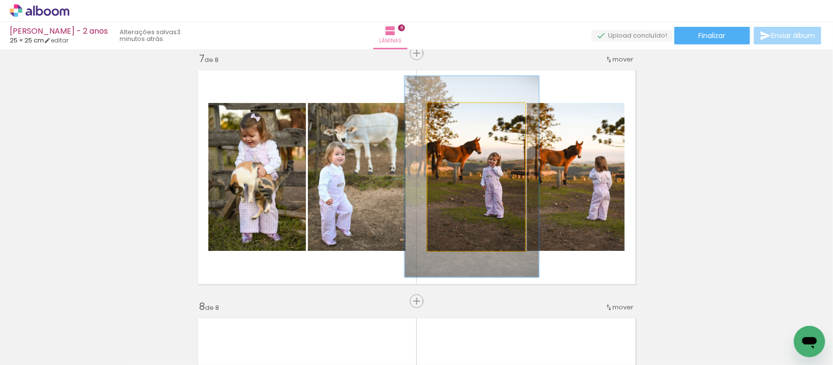
type paper-slider "136"
click at [460, 112] on div at bounding box center [464, 113] width 9 height 9
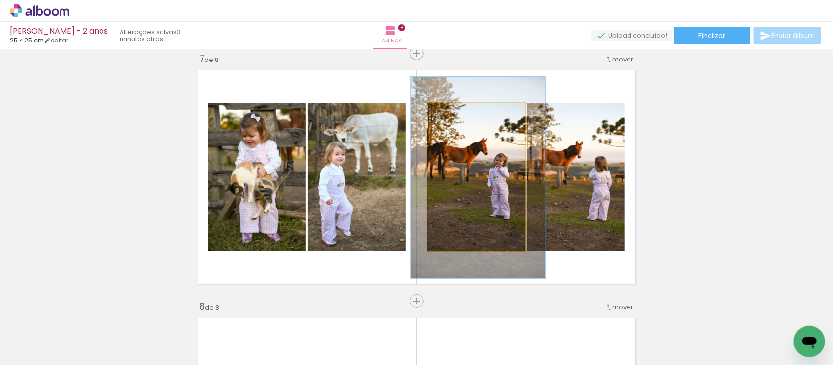
drag, startPoint x: 480, startPoint y: 165, endPoint x: 486, endPoint y: 166, distance: 6.4
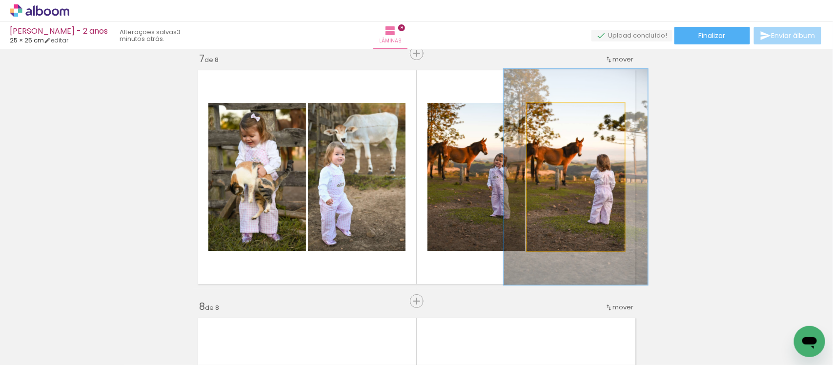
click at [563, 113] on div at bounding box center [567, 113] width 9 height 9
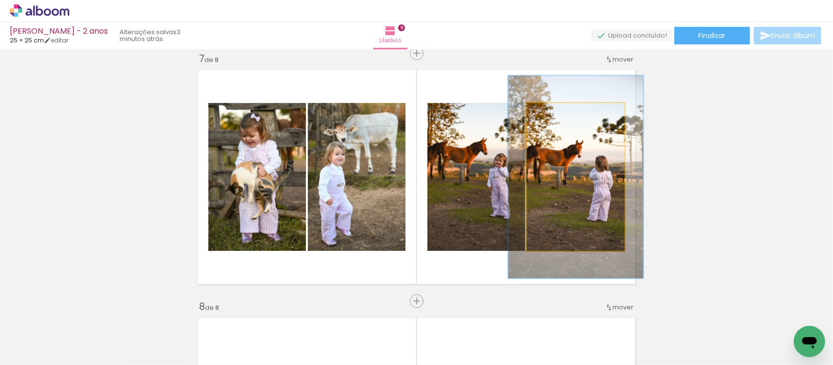
type paper-slider "137"
click at [559, 115] on div at bounding box center [563, 113] width 9 height 9
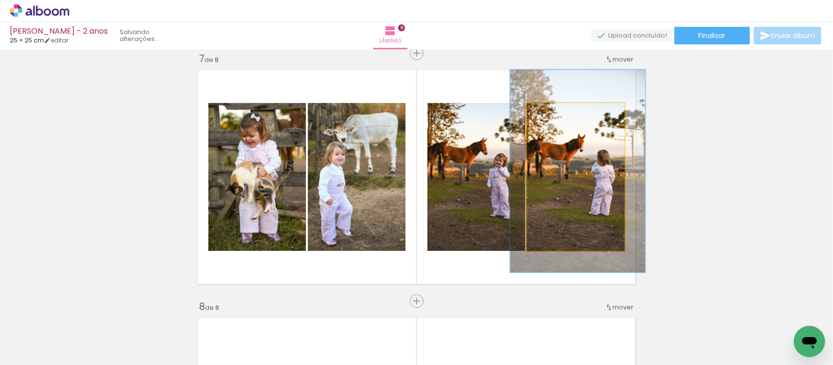
drag, startPoint x: 590, startPoint y: 165, endPoint x: 592, endPoint y: 159, distance: 6.2
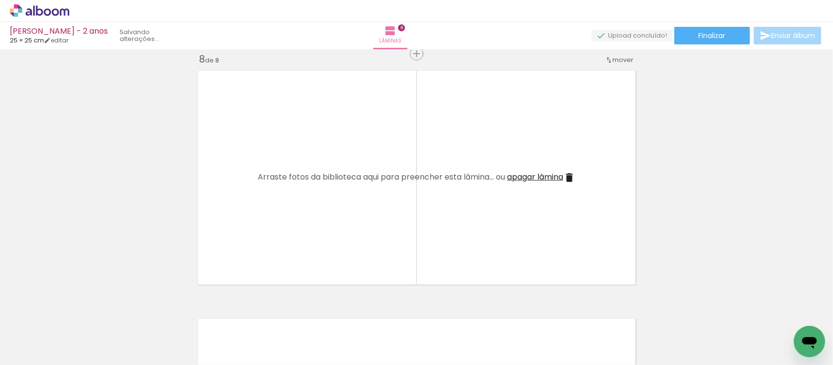
scroll to position [1748, 0]
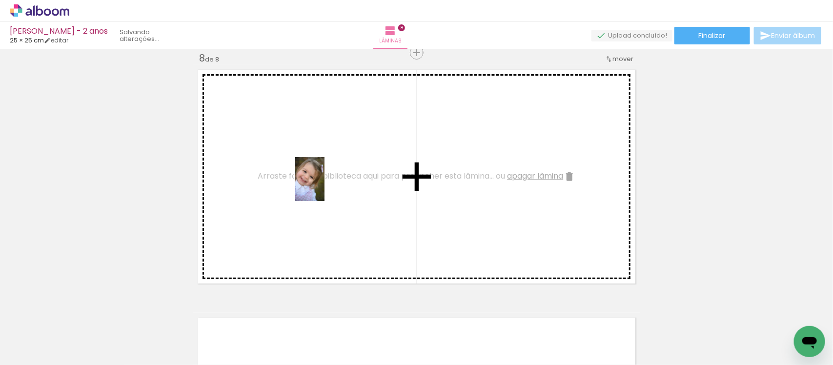
drag, startPoint x: 191, startPoint y: 337, endPoint x: 329, endPoint y: 185, distance: 205.6
click at [329, 185] on quentale-workspace at bounding box center [416, 182] width 833 height 365
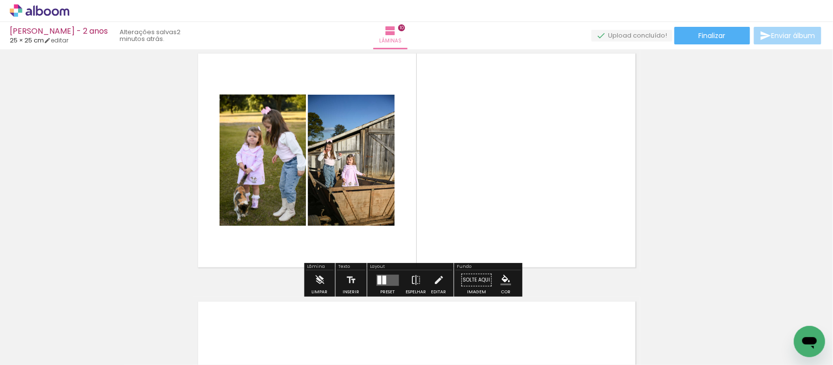
scroll to position [2272, 0]
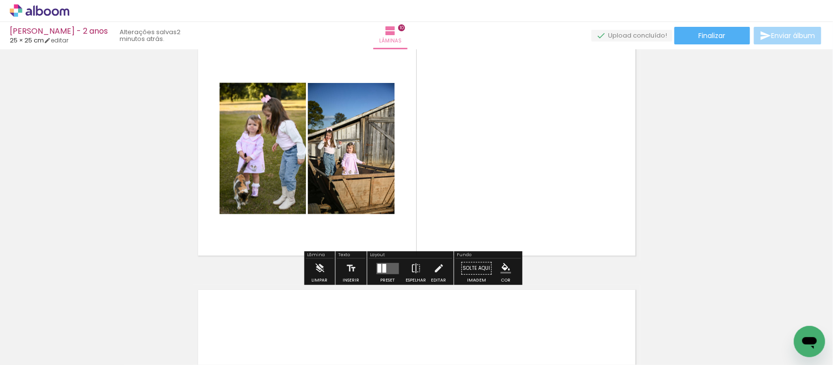
click at [384, 268] on quentale-layouter at bounding box center [388, 268] width 22 height 11
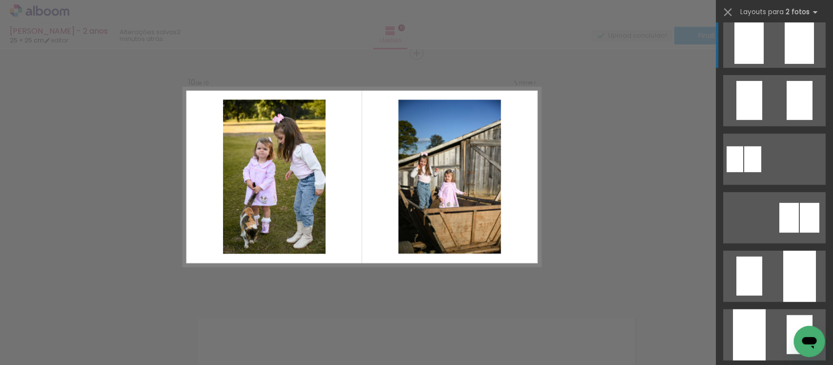
scroll to position [252, 0]
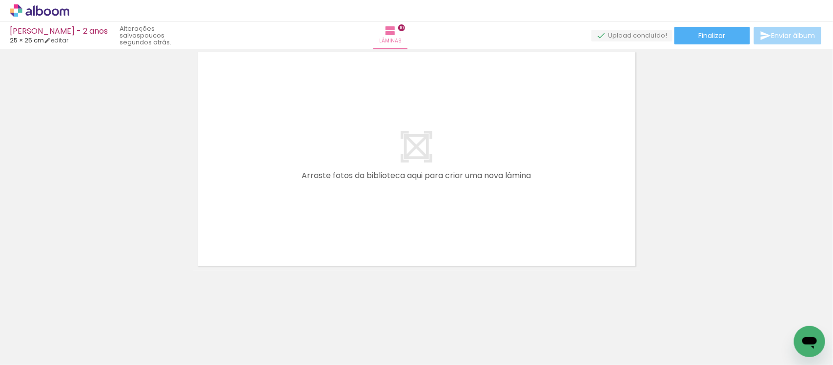
scroll to position [0, 1777]
